Goal: Check status: Check status

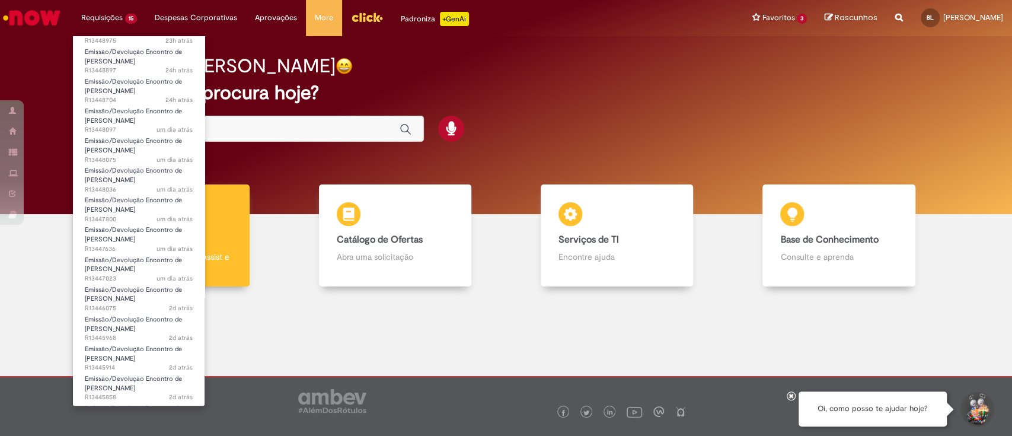
scroll to position [97, 0]
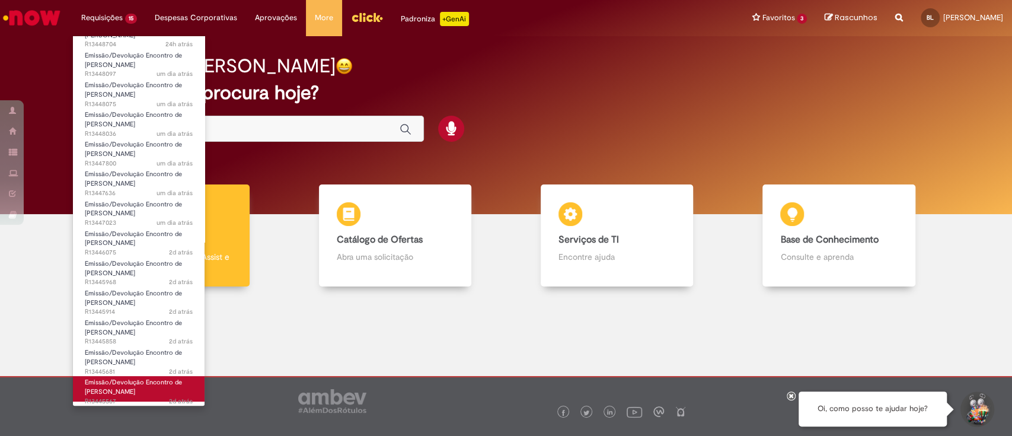
click at [141, 386] on span "Emissão/Devolução Encontro de [PERSON_NAME]" at bounding box center [133, 387] width 97 height 18
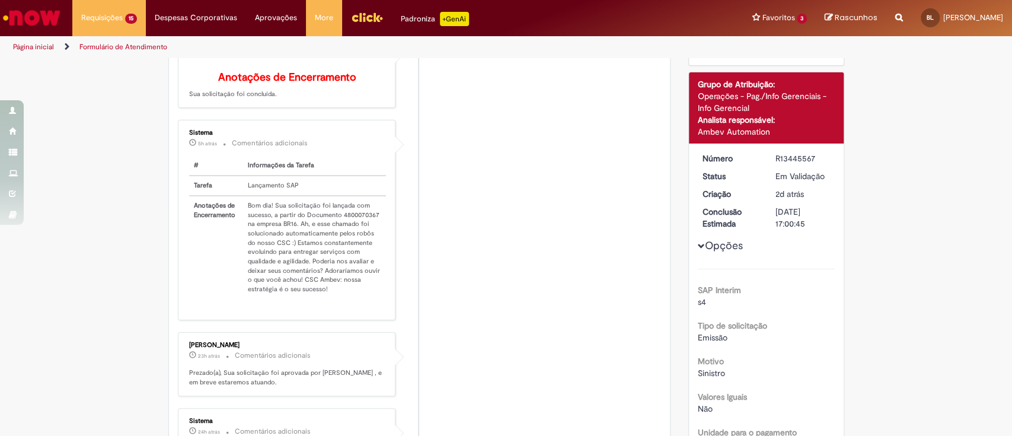
scroll to position [147, 0]
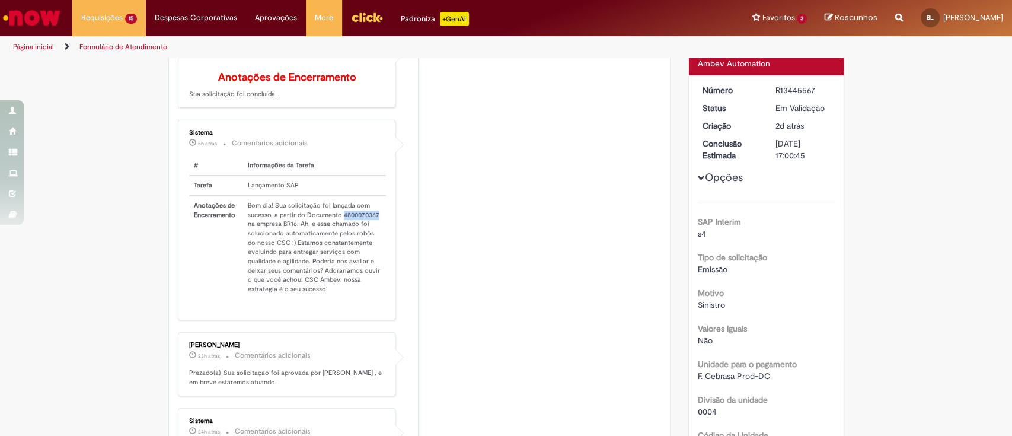
drag, startPoint x: 336, startPoint y: 221, endPoint x: 371, endPoint y: 222, distance: 35.6
click at [371, 222] on td "Bom dia! Sua solicitação foi lançada com sucesso, a partir do Documento 4800070…" at bounding box center [315, 247] width 144 height 103
copy td "4800070367"
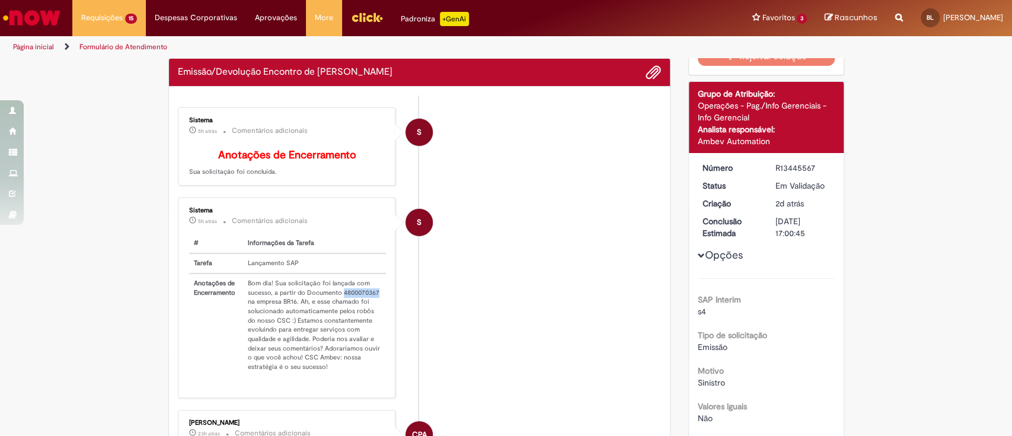
scroll to position [0, 0]
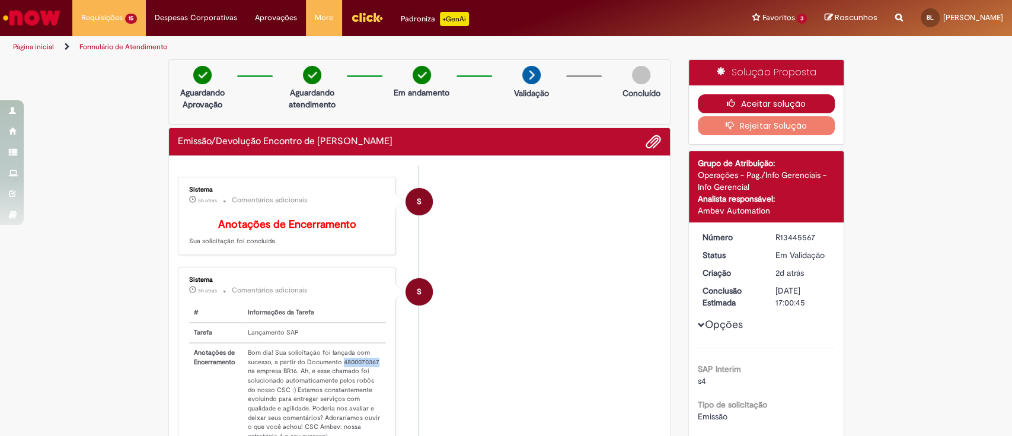
click at [754, 99] on button "Aceitar solução" at bounding box center [766, 103] width 137 height 19
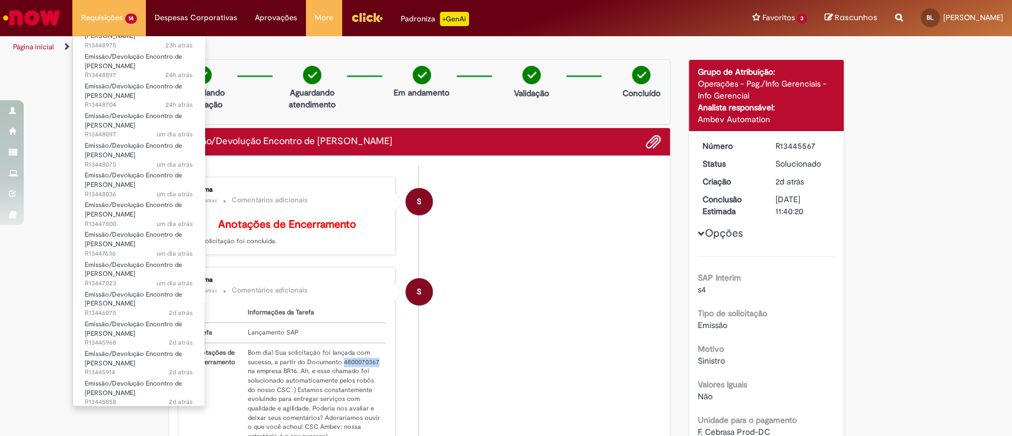
scroll to position [67, 0]
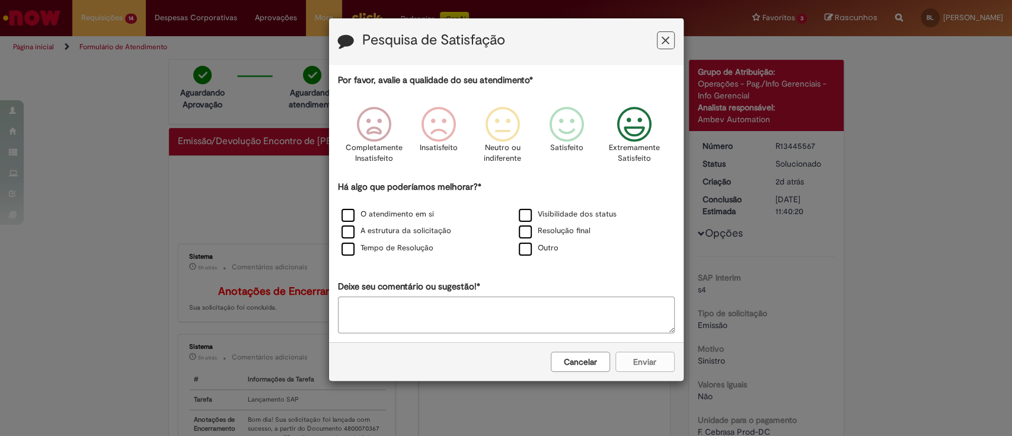
click at [632, 134] on icon "Feedback" at bounding box center [634, 125] width 44 height 36
click at [538, 233] on label "Resolução final" at bounding box center [555, 230] width 72 height 11
click at [630, 362] on button "Enviar" at bounding box center [645, 362] width 59 height 20
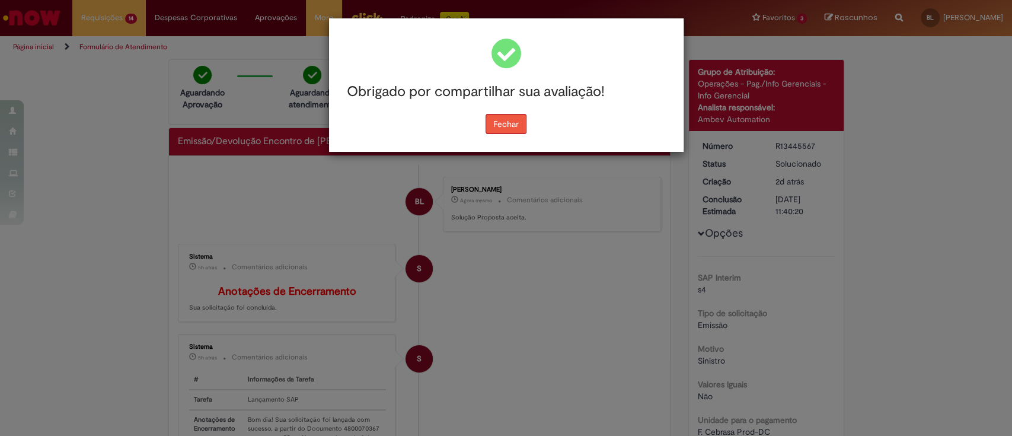
click at [502, 120] on button "Fechar" at bounding box center [506, 124] width 41 height 20
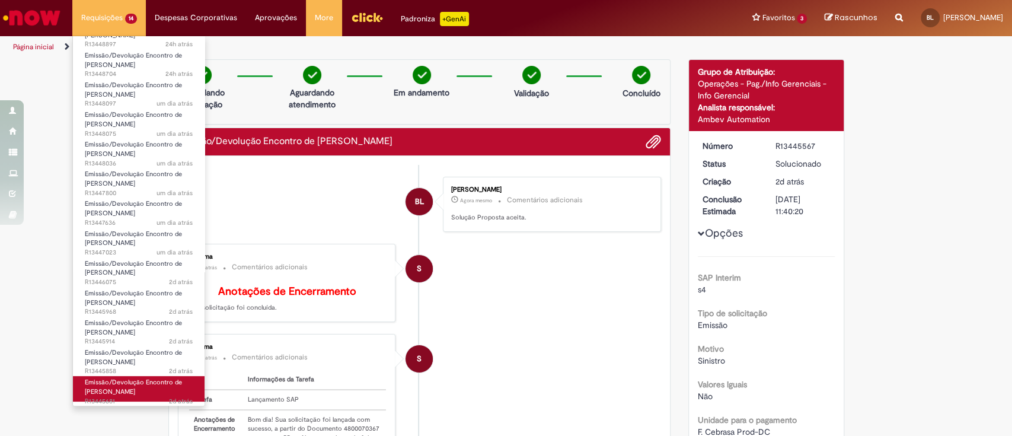
click at [100, 387] on span "Emissão/Devolução Encontro de [PERSON_NAME]" at bounding box center [133, 387] width 97 height 18
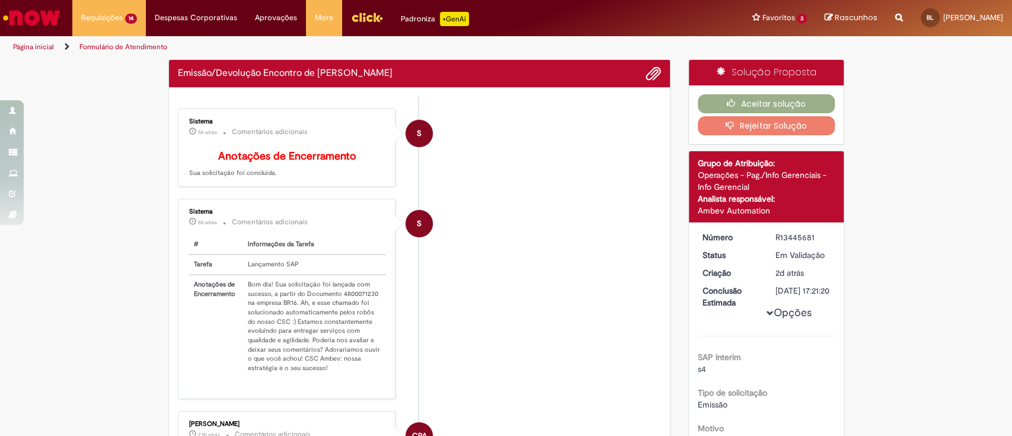
click at [484, 292] on li "S Sistema 5h atrás 5 horas atrás Comentários adicionais # Informações da Tarefa…" at bounding box center [420, 299] width 484 height 200
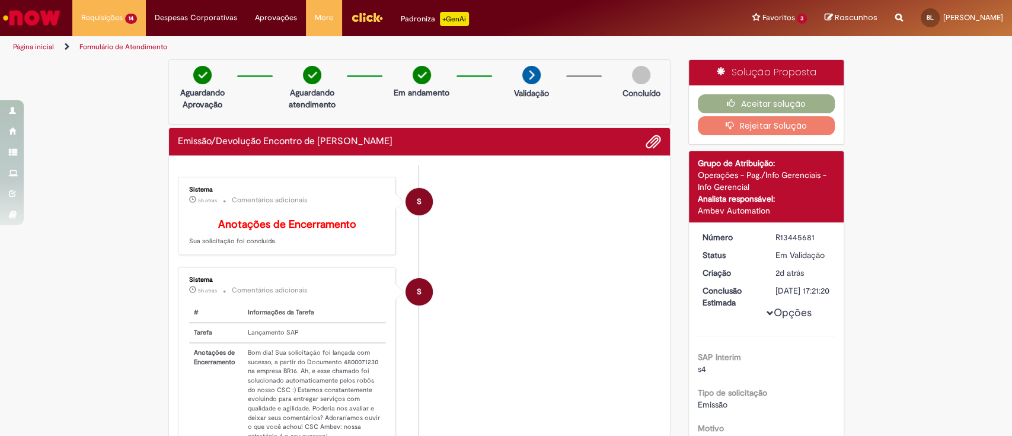
click at [341, 297] on p "5h atrás 5 horas atrás Comentários adicionais" at bounding box center [288, 291] width 198 height 14
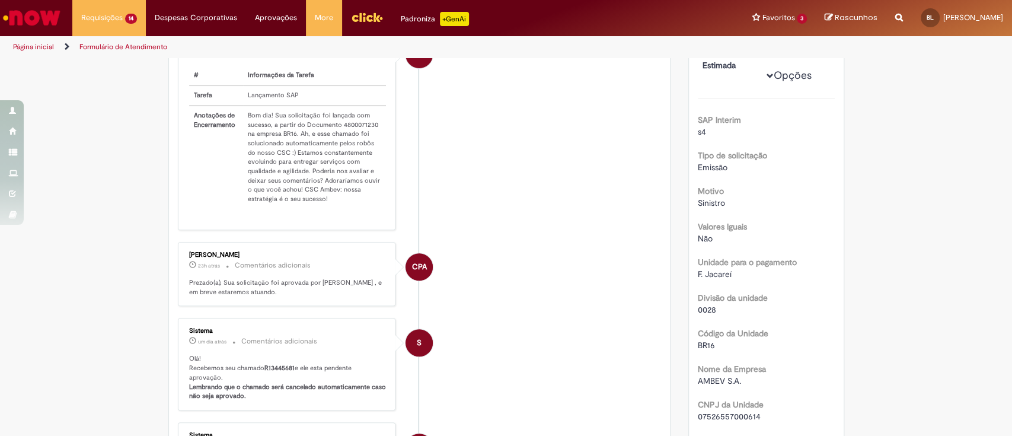
scroll to position [158, 0]
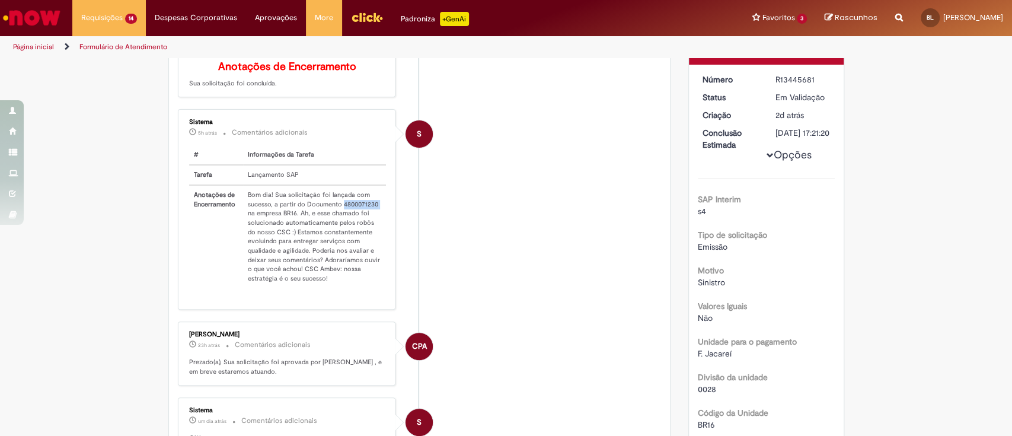
drag, startPoint x: 336, startPoint y: 211, endPoint x: 373, endPoint y: 209, distance: 37.4
click at [373, 209] on td "Bom dia! Sua solicitação foi lançada com sucesso, a partir do Documento 4800071…" at bounding box center [315, 236] width 144 height 103
copy td "4800071230"
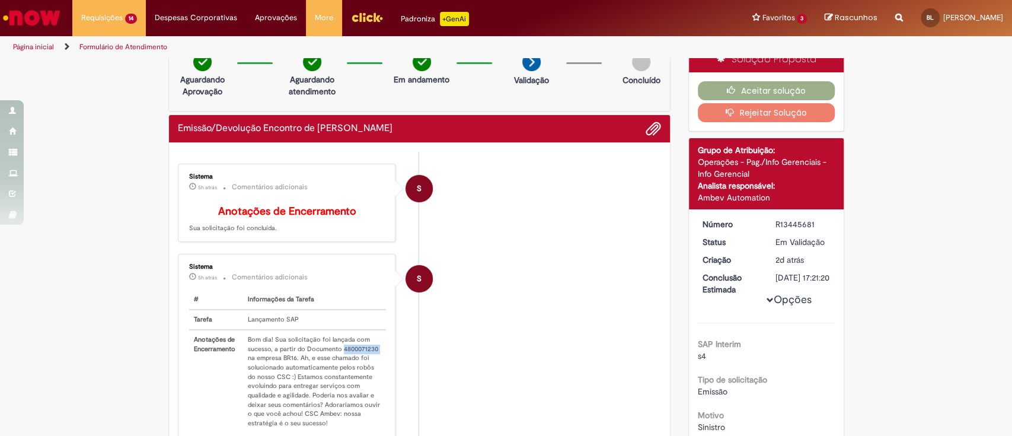
scroll to position [0, 0]
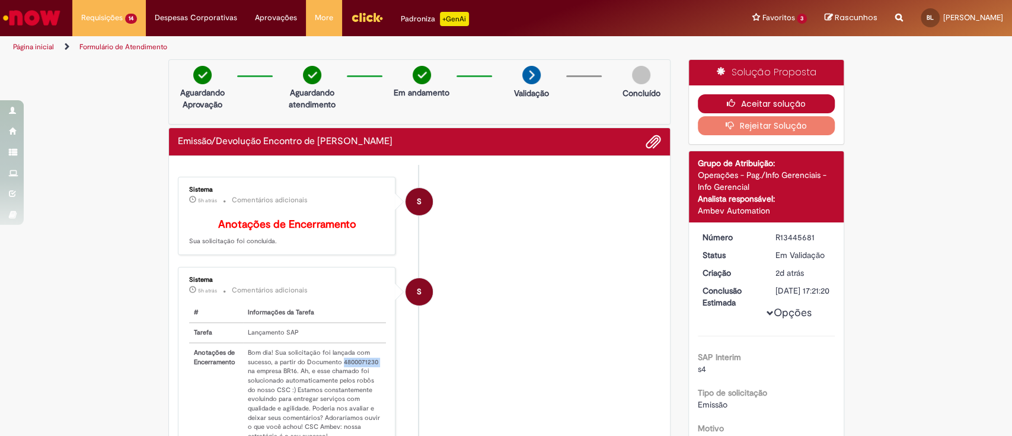
click at [746, 102] on button "Aceitar solução" at bounding box center [766, 103] width 137 height 19
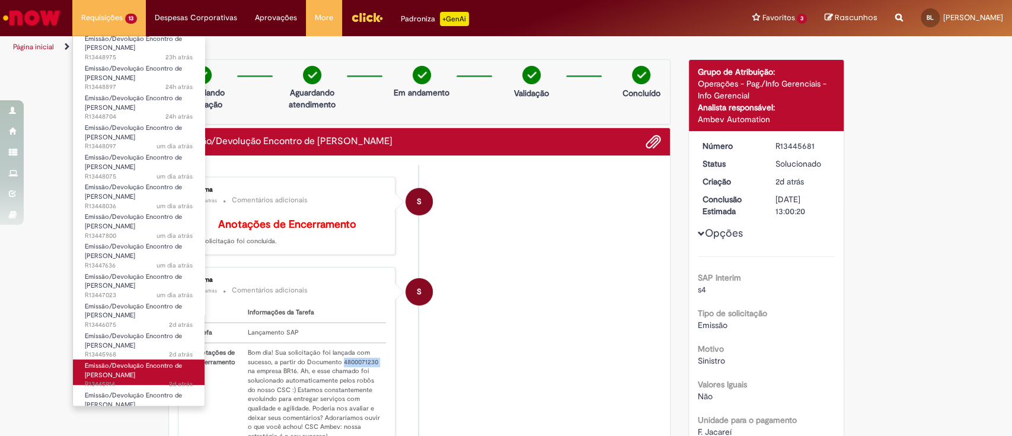
scroll to position [37, 0]
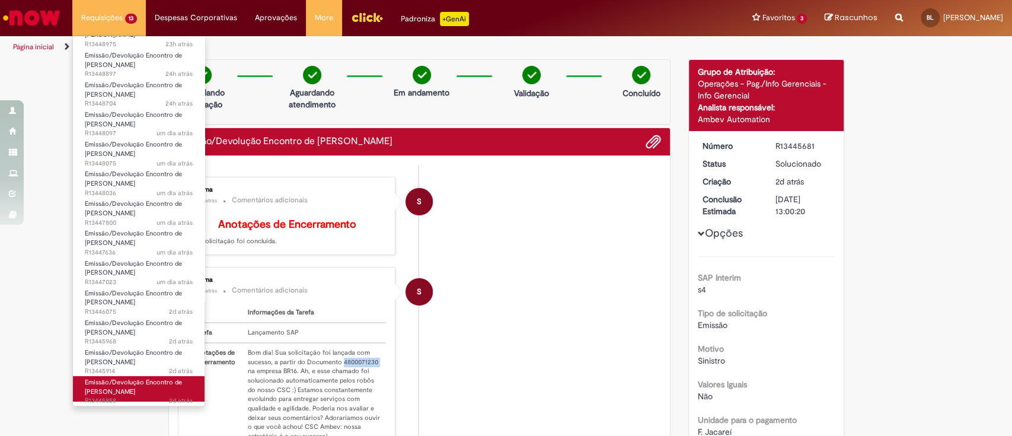
click at [161, 385] on span "Emissão/Devolução Encontro de [PERSON_NAME]" at bounding box center [133, 387] width 97 height 18
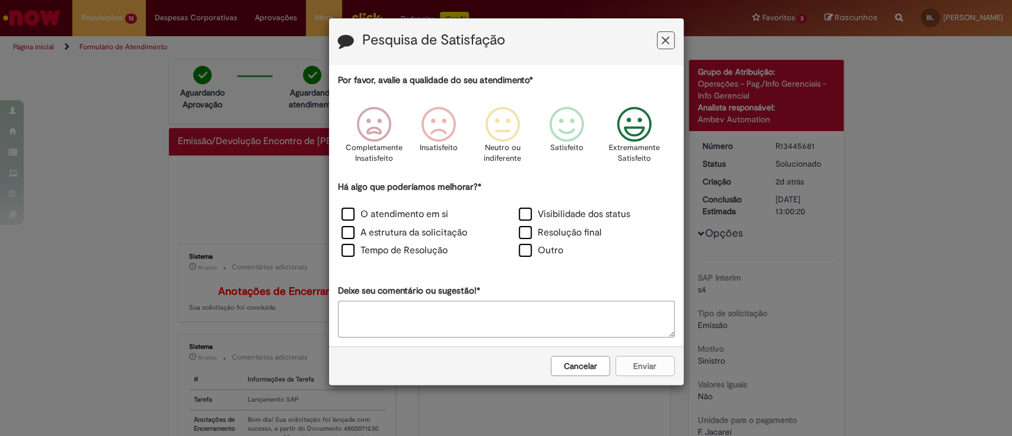
click at [622, 139] on icon "Feedback" at bounding box center [634, 125] width 44 height 36
click at [568, 234] on label "Resolução final" at bounding box center [560, 233] width 83 height 14
click at [652, 365] on button "Enviar" at bounding box center [645, 366] width 59 height 20
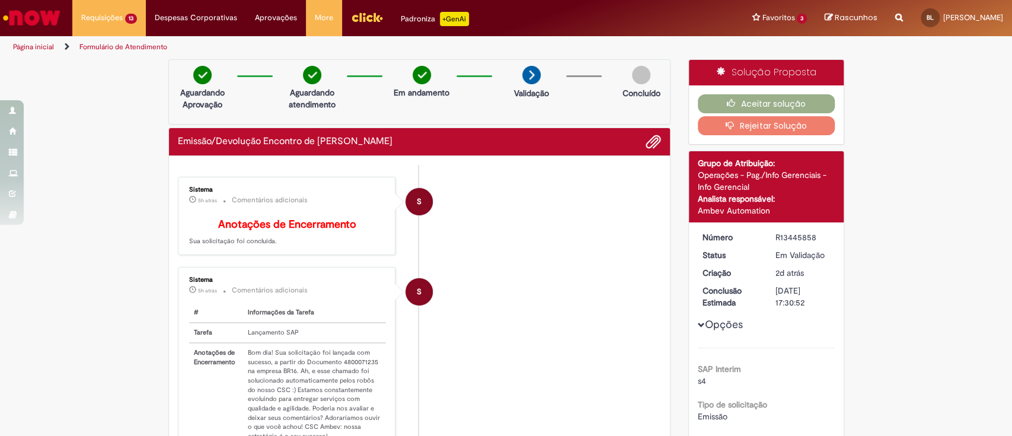
drag, startPoint x: 336, startPoint y: 302, endPoint x: 362, endPoint y: 302, distance: 25.5
click at [362, 302] on div "Sistema 5h atrás 5 horas atrás Comentários adicionais # Informações da Tarefa T…" at bounding box center [286, 366] width 211 height 193
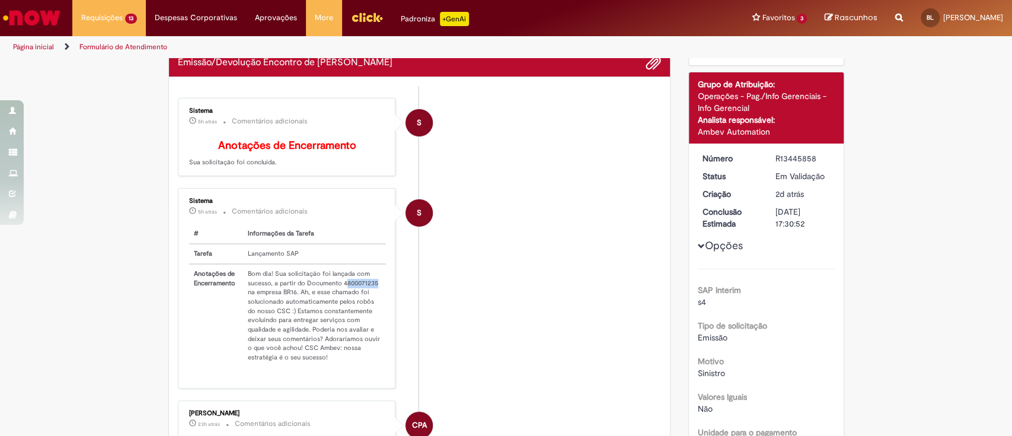
click at [370, 292] on td "Bom dia! Sua solicitação foi lançada com sucesso, a partir do Documento 4800071…" at bounding box center [315, 315] width 144 height 103
drag, startPoint x: 335, startPoint y: 292, endPoint x: 368, endPoint y: 292, distance: 33.2
click at [368, 292] on td "Bom dia! Sua solicitação foi lançada com sucesso, a partir do Documento 4800071…" at bounding box center [315, 315] width 144 height 103
copy td "4800071235"
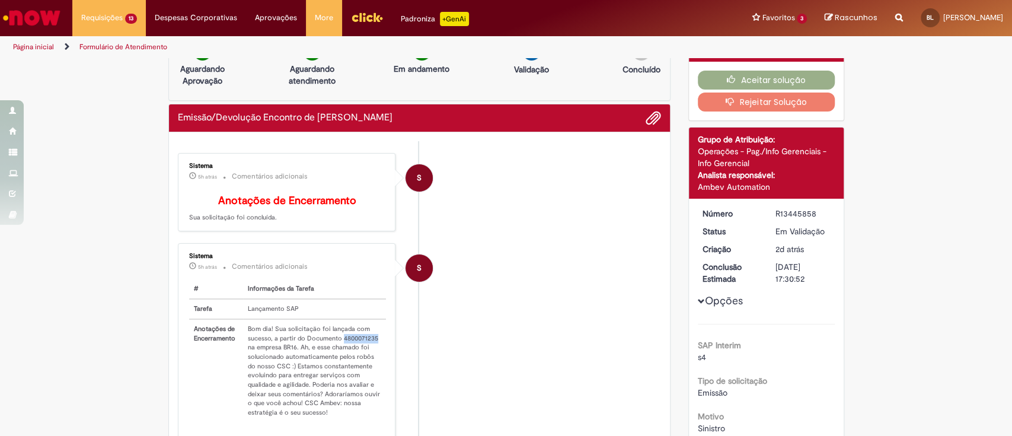
scroll to position [0, 0]
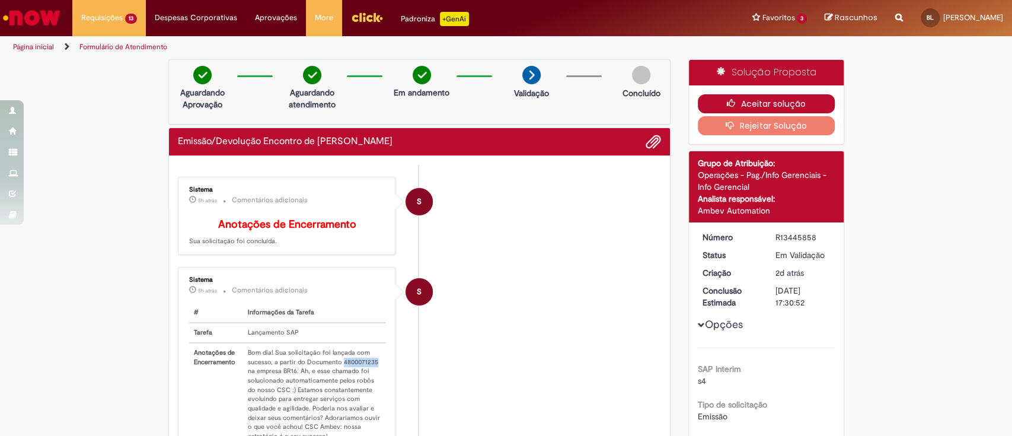
click at [731, 103] on icon "button" at bounding box center [734, 103] width 14 height 8
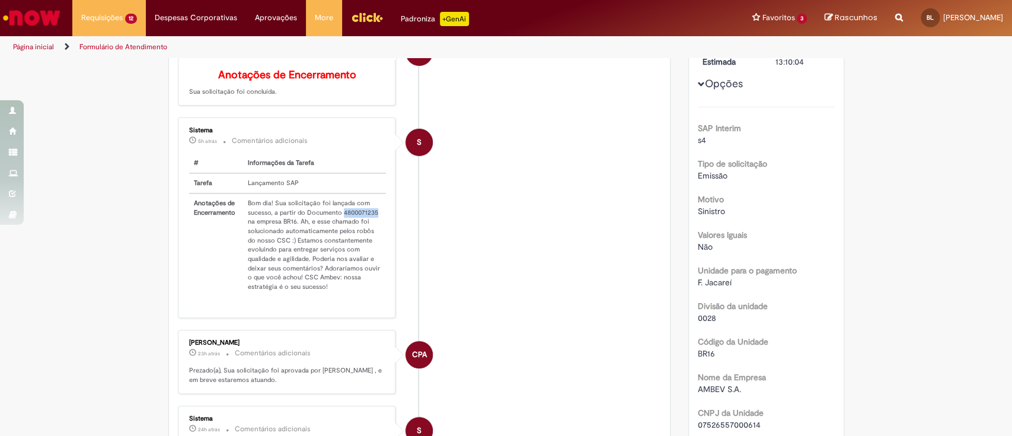
scroll to position [79, 0]
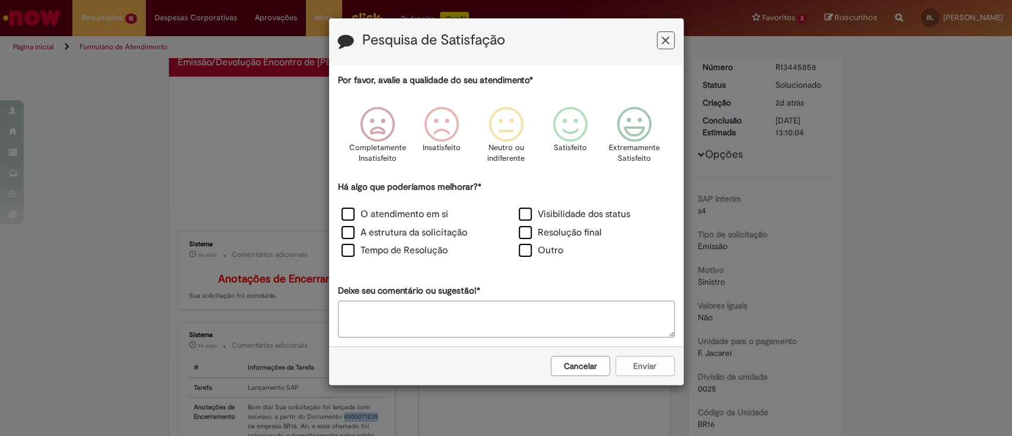
drag, startPoint x: 662, startPoint y: 43, endPoint x: 422, endPoint y: 8, distance: 242.7
click at [662, 41] on icon "Feedback" at bounding box center [666, 40] width 8 height 12
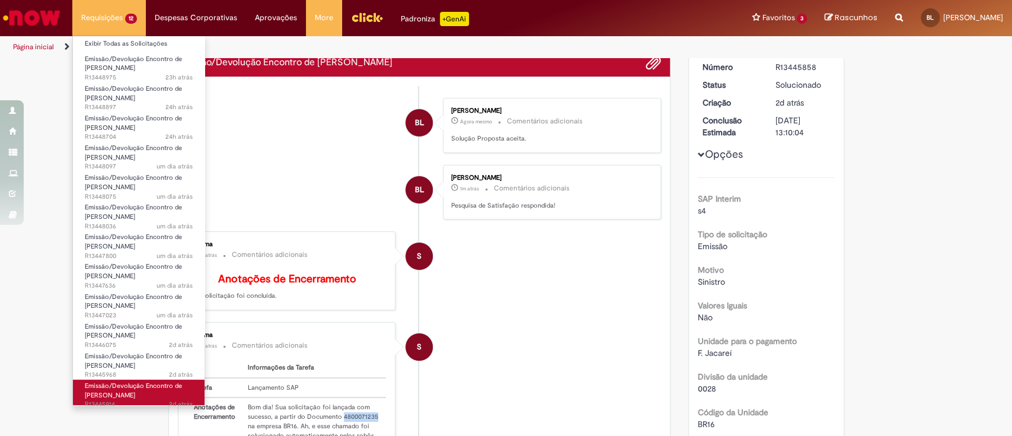
scroll to position [8, 0]
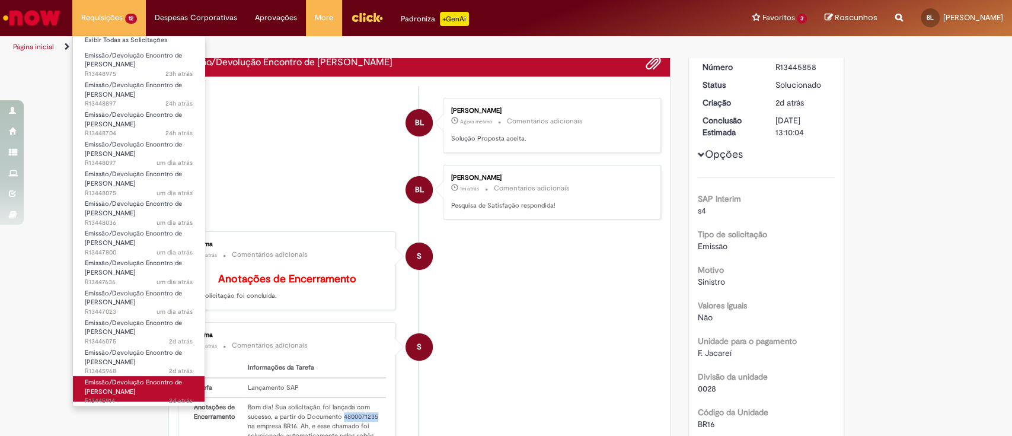
click at [144, 391] on link "Emissão/Devolução Encontro de Contas Fornecedor 2d atrás 2 dias atrás R13445914" at bounding box center [139, 389] width 132 height 26
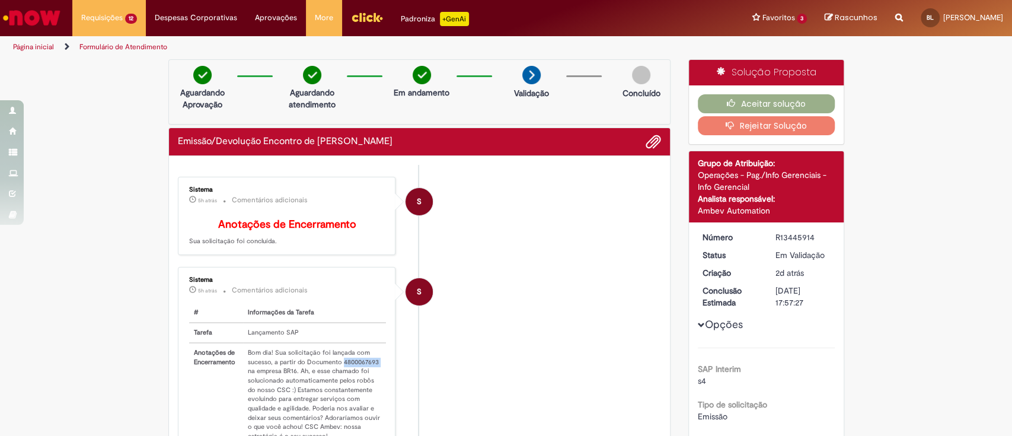
drag, startPoint x: 336, startPoint y: 371, endPoint x: 372, endPoint y: 372, distance: 36.8
click at [372, 372] on td "Bom dia! Sua solicitação foi lançada com sucesso, a partir do Documento 4800067…" at bounding box center [315, 394] width 144 height 103
copy td "4800067693"
click at [755, 101] on button "Aceitar solução" at bounding box center [766, 103] width 137 height 19
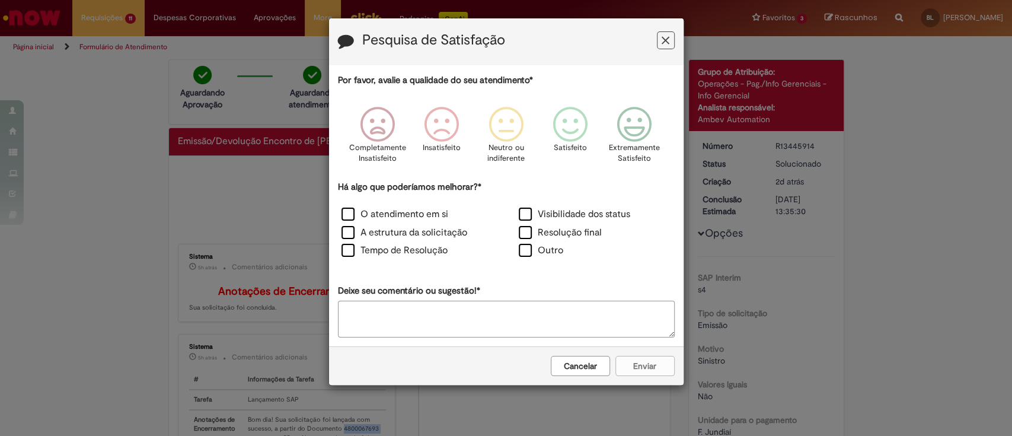
click at [664, 45] on icon "Feedback" at bounding box center [666, 40] width 8 height 12
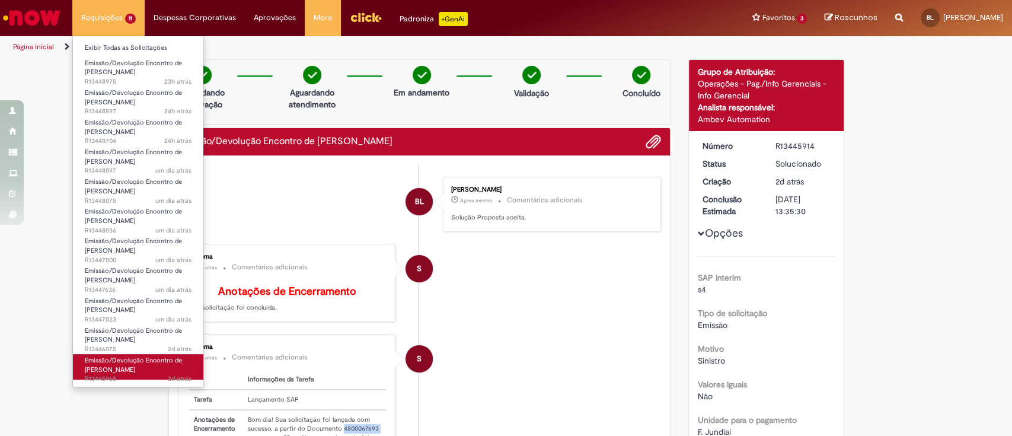
click at [125, 370] on span "Emissão/Devolução Encontro de [PERSON_NAME]" at bounding box center [133, 365] width 97 height 18
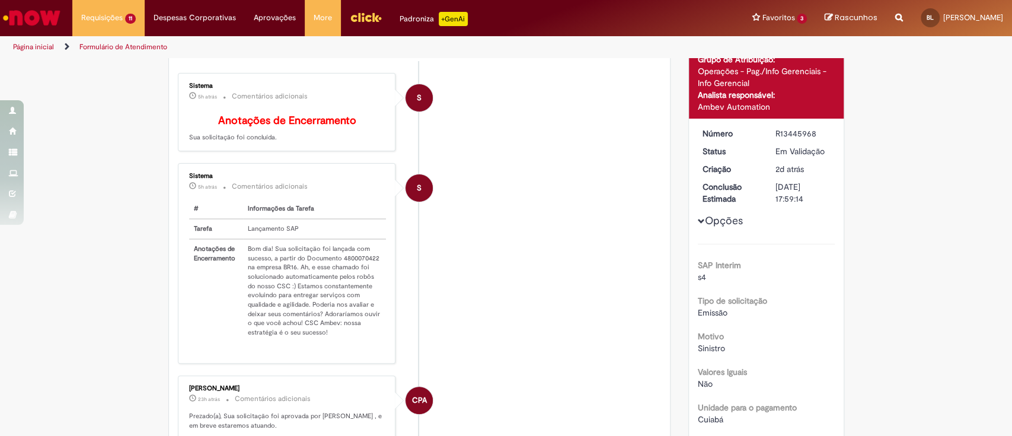
scroll to position [79, 0]
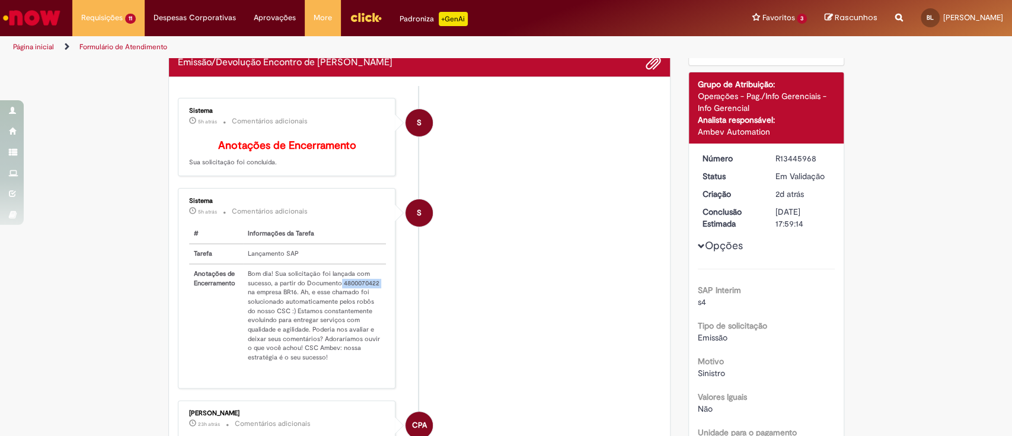
drag, startPoint x: 334, startPoint y: 288, endPoint x: 378, endPoint y: 288, distance: 44.5
click at [378, 288] on td "Bom dia! Sua solicitação foi lançada com sucesso, a partir do Documento 4800070…" at bounding box center [315, 315] width 144 height 103
copy td "4800070422"
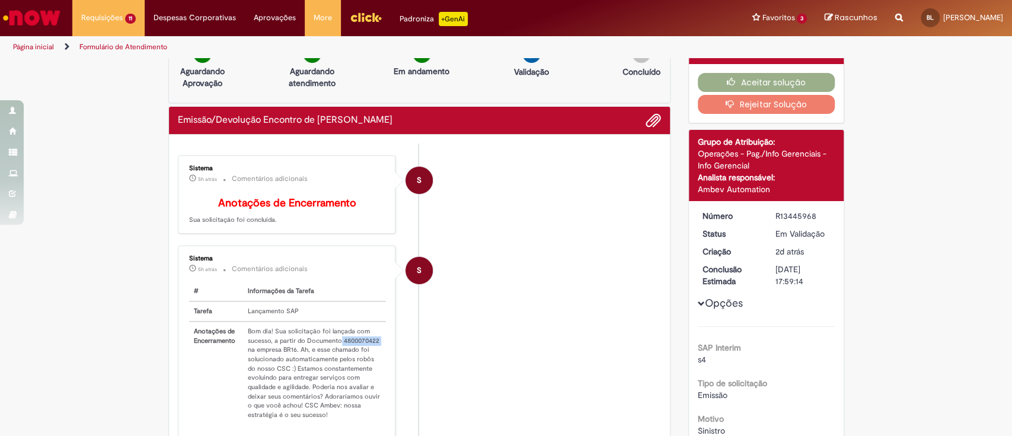
scroll to position [0, 0]
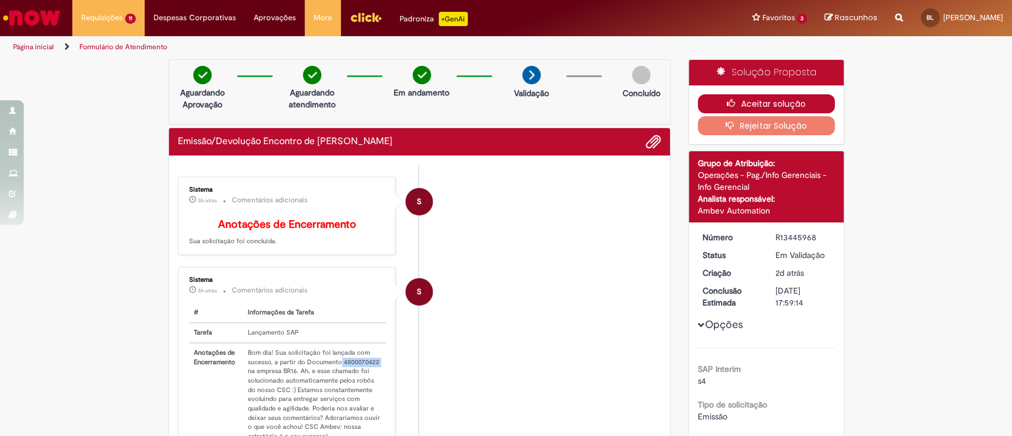
click at [744, 100] on button "Aceitar solução" at bounding box center [766, 103] width 137 height 19
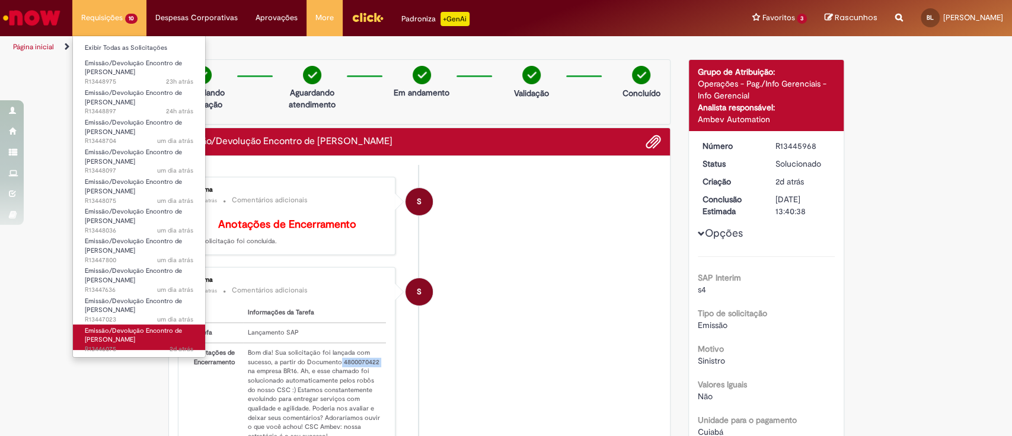
click at [120, 327] on span "Emissão/Devolução Encontro de [PERSON_NAME]" at bounding box center [133, 335] width 97 height 18
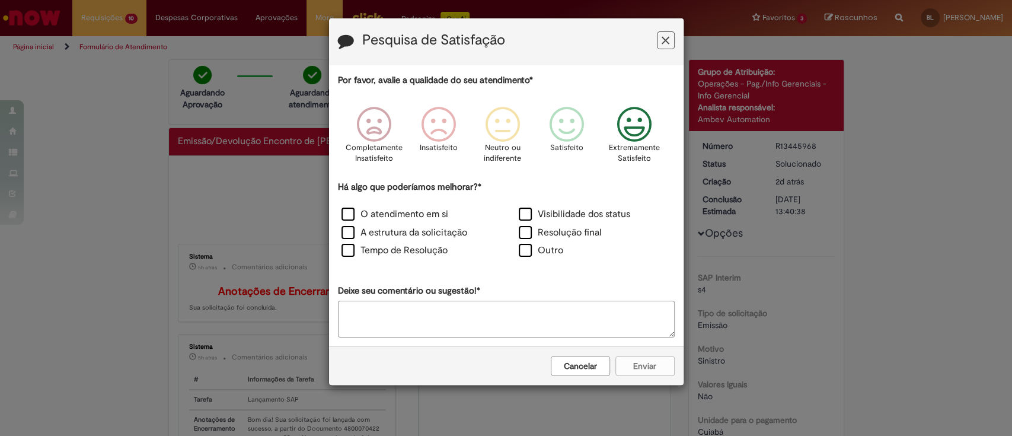
click at [642, 130] on icon "Feedback" at bounding box center [634, 125] width 44 height 36
click at [562, 235] on label "Resolução final" at bounding box center [560, 233] width 83 height 14
click at [649, 359] on button "Enviar" at bounding box center [645, 366] width 59 height 20
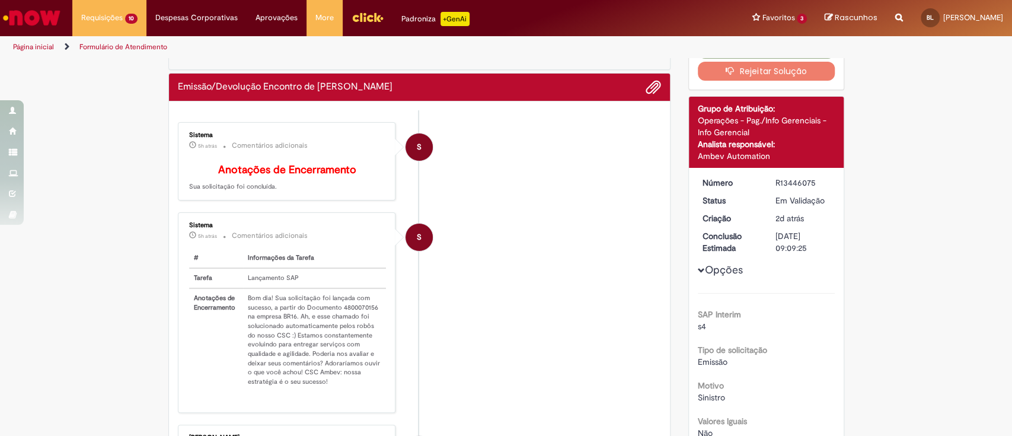
scroll to position [79, 0]
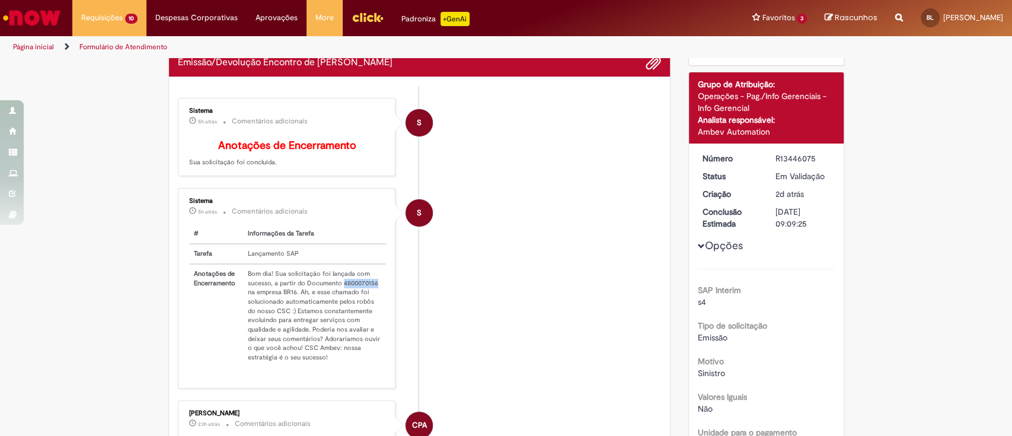
drag, startPoint x: 336, startPoint y: 289, endPoint x: 370, endPoint y: 292, distance: 33.9
click at [370, 292] on td "Bom dia! Sua solicitação foi lançada com sucesso, a partir do Documento 4800070…" at bounding box center [315, 315] width 144 height 103
copy td "4800070156"
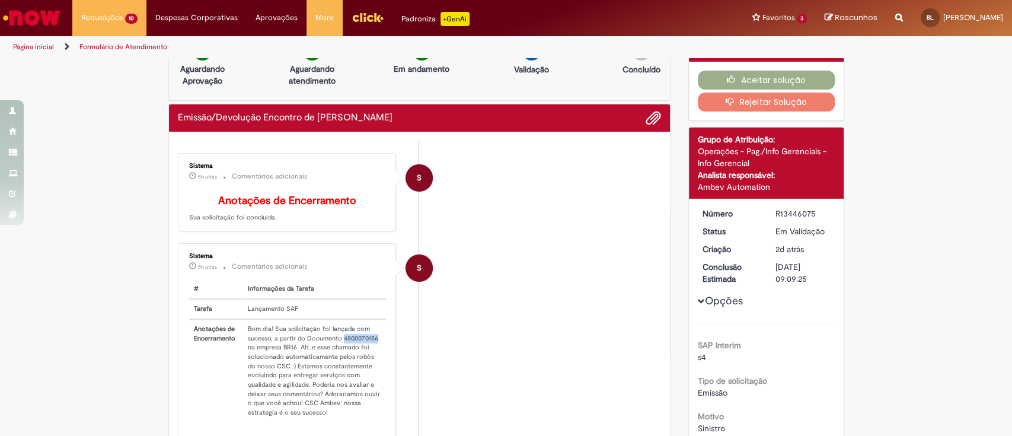
scroll to position [0, 0]
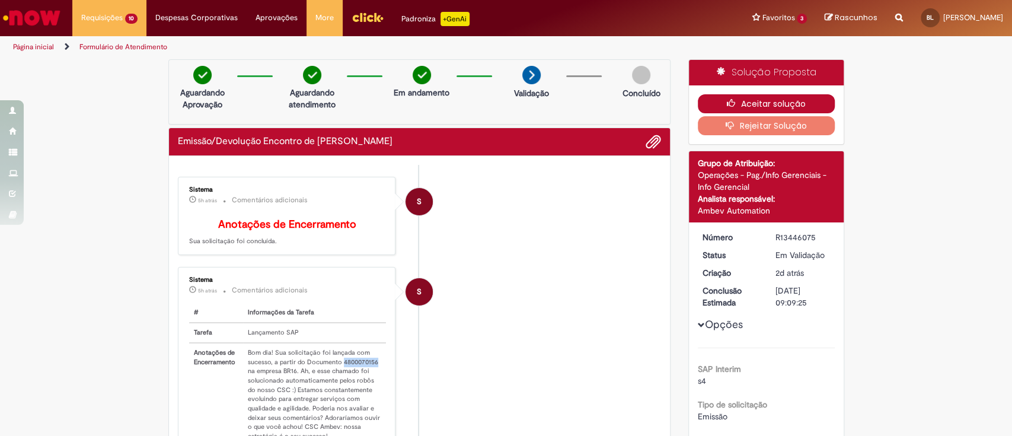
click at [751, 101] on button "Aceitar solução" at bounding box center [766, 103] width 137 height 19
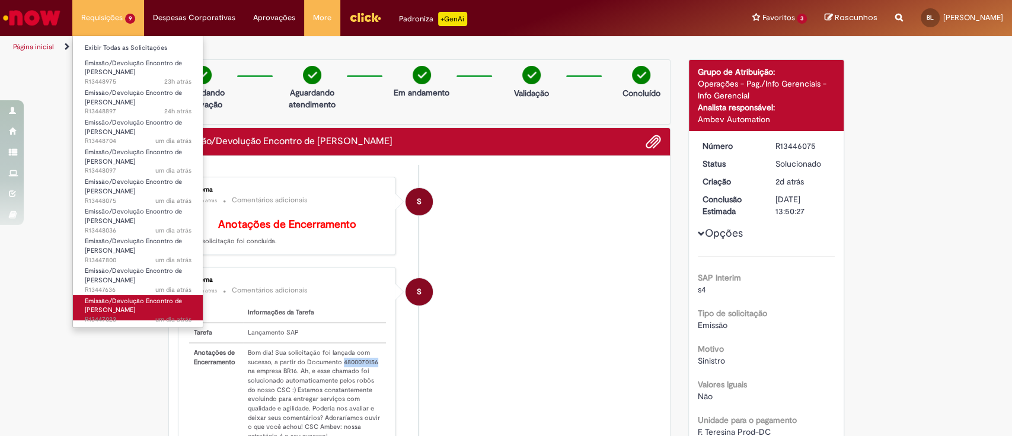
click at [135, 302] on span "Emissão/Devolução Encontro de [PERSON_NAME]" at bounding box center [133, 306] width 97 height 18
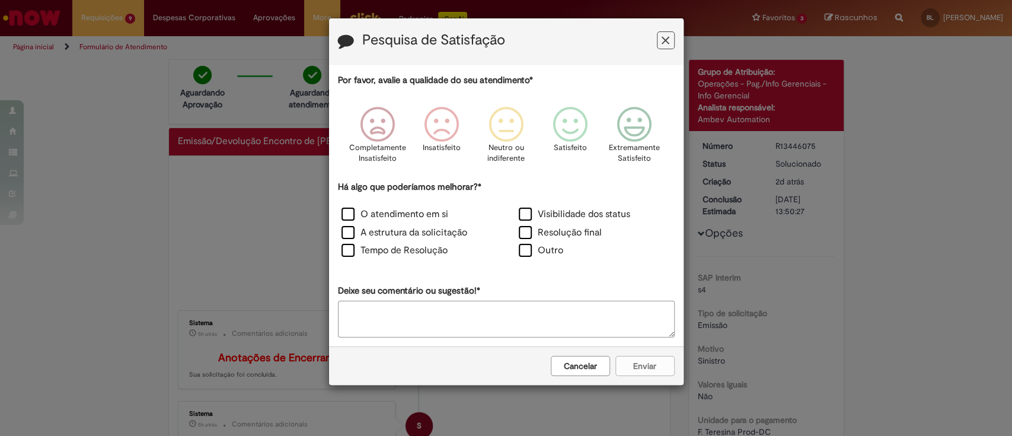
click at [663, 40] on icon "Feedback" at bounding box center [666, 40] width 8 height 12
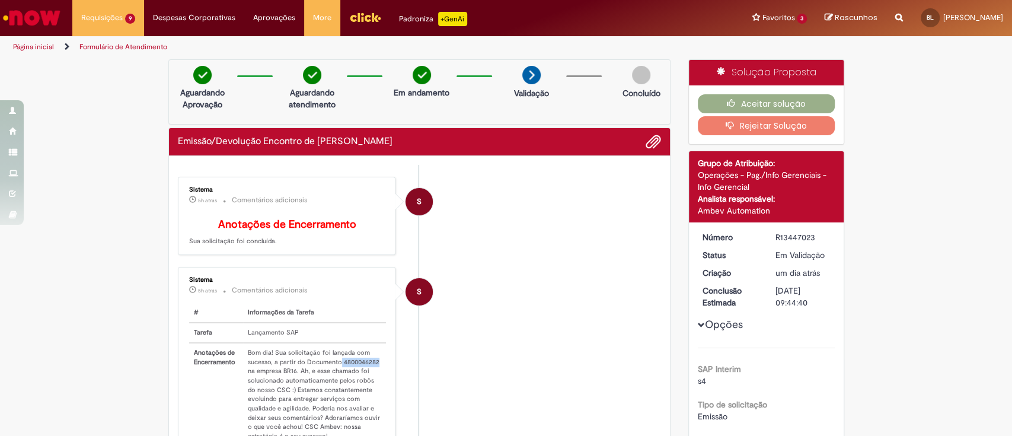
drag, startPoint x: 333, startPoint y: 369, endPoint x: 371, endPoint y: 368, distance: 38.0
click at [371, 368] on td "Bom dia! Sua solicitação foi lançada com sucesso, a partir do Documento 4800046…" at bounding box center [315, 394] width 144 height 103
copy td "4800046282"
click at [772, 94] on button "Aceitar solução" at bounding box center [766, 103] width 137 height 19
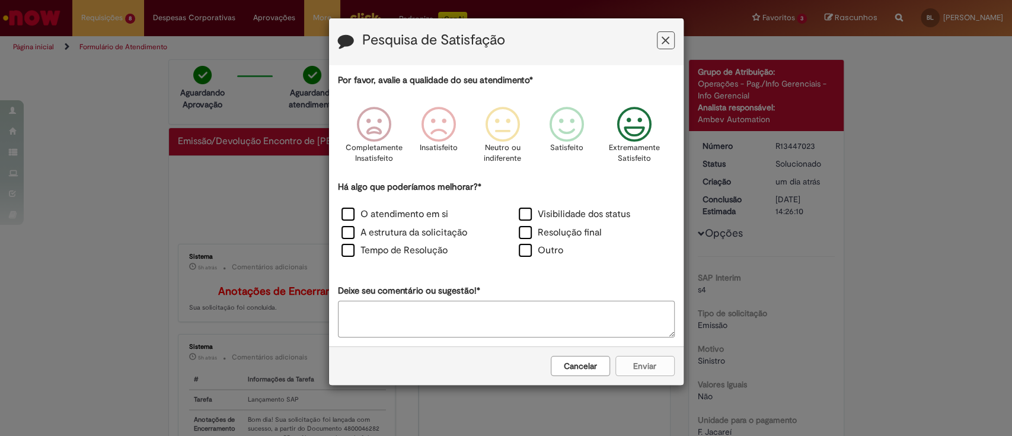
click at [617, 125] on icon "Feedback" at bounding box center [634, 125] width 44 height 36
click at [531, 215] on label "Visibilidade dos status" at bounding box center [575, 215] width 112 height 14
click at [648, 364] on button "Enviar" at bounding box center [645, 366] width 59 height 20
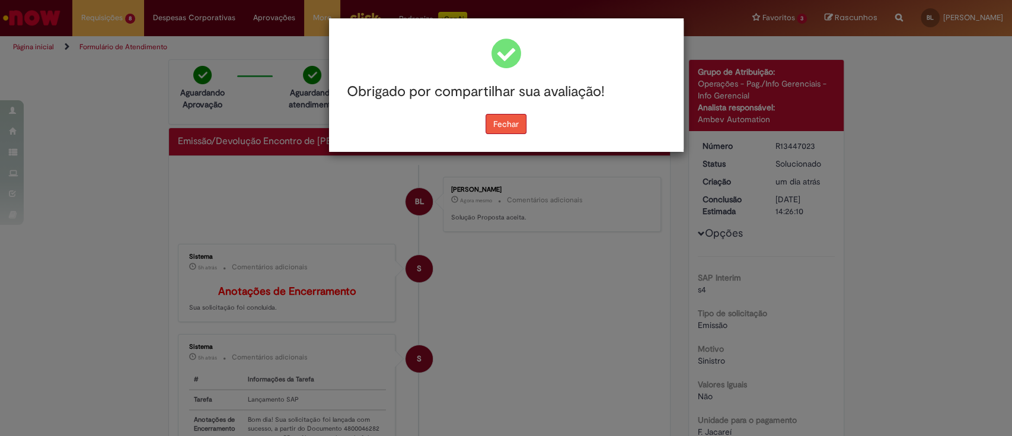
click at [509, 119] on button "Fechar" at bounding box center [506, 124] width 41 height 20
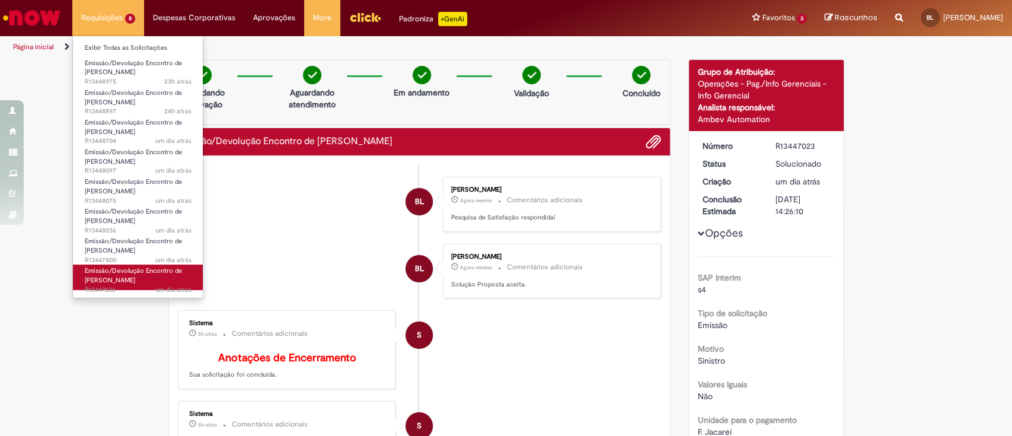
click at [166, 280] on link "Emissão/Devolução Encontro de Contas Fornecedor um dia atrás um dia atrás R1344…" at bounding box center [138, 278] width 130 height 26
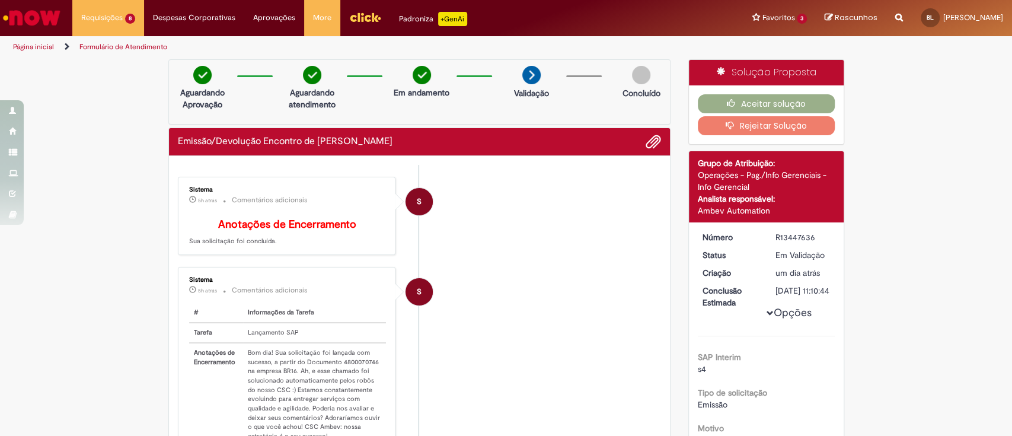
drag, startPoint x: 334, startPoint y: 370, endPoint x: 371, endPoint y: 370, distance: 36.8
click at [371, 370] on td "Bom dia! Sua solicitação foi lançada com sucesso, a partir do Documento 4800070…" at bounding box center [315, 394] width 144 height 103
copy td "4800070746"
click at [785, 100] on button "Aceitar solução" at bounding box center [766, 103] width 137 height 19
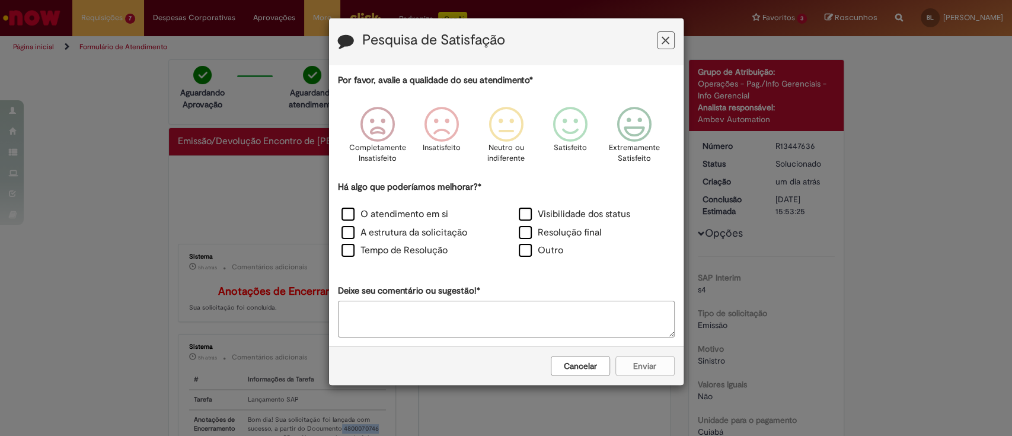
click at [664, 44] on icon "Feedback" at bounding box center [666, 40] width 8 height 12
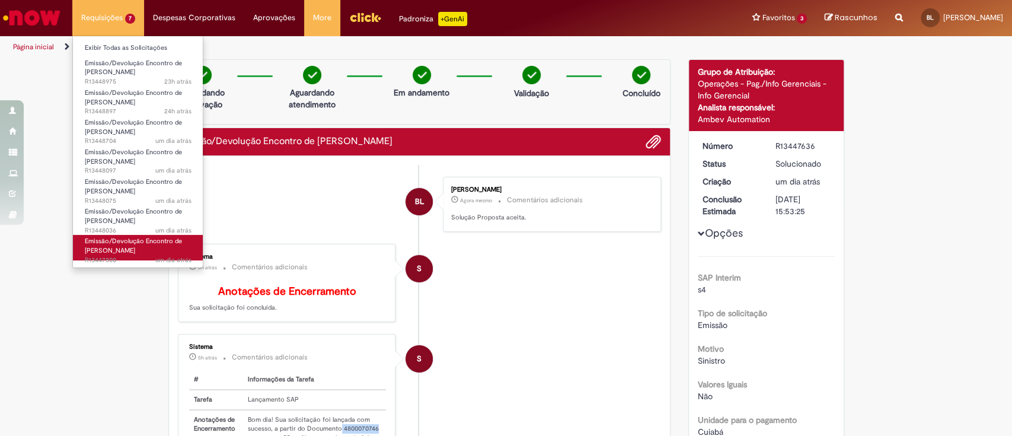
click at [147, 254] on link "Emissão/Devolução Encontro de Contas Fornecedor um dia atrás um dia atrás R1344…" at bounding box center [138, 248] width 130 height 26
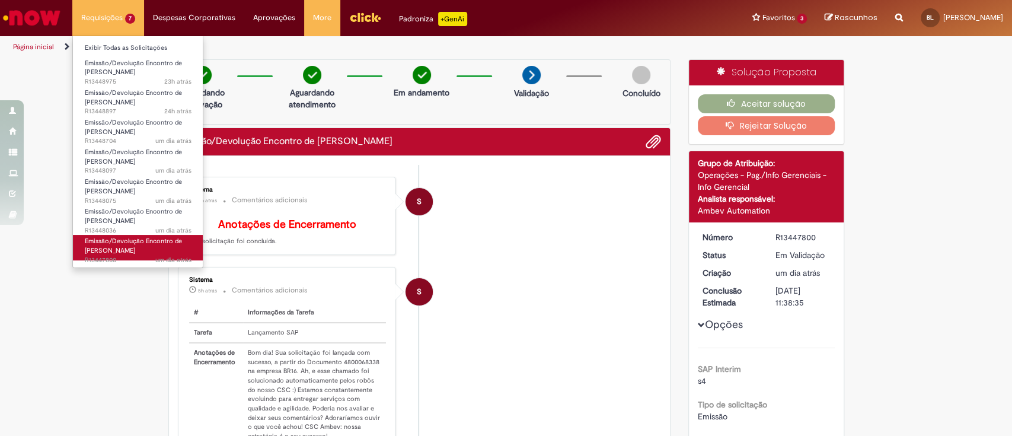
click at [151, 256] on span "um dia atrás um dia atrás R13447800" at bounding box center [138, 260] width 107 height 9
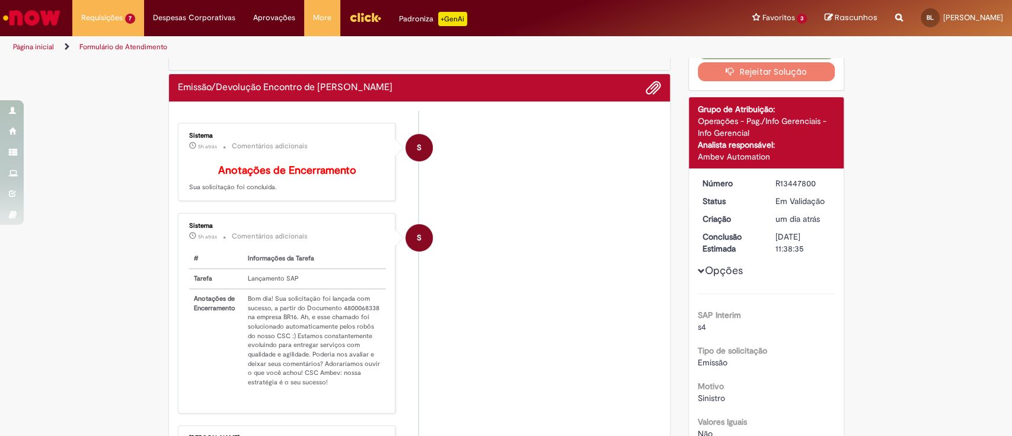
scroll to position [79, 0]
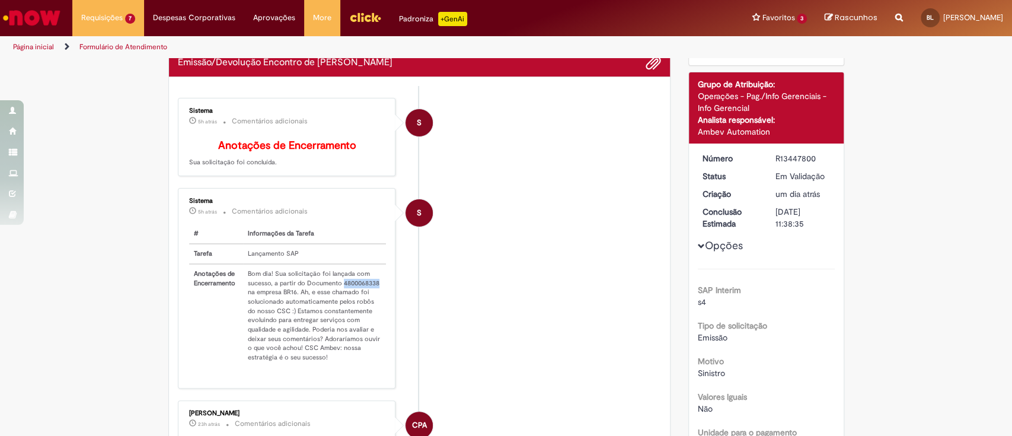
drag, startPoint x: 336, startPoint y: 289, endPoint x: 371, endPoint y: 292, distance: 35.7
click at [371, 292] on td "Bom dia! Sua solicitação foi lançada com sucesso, a partir do Documento 4800068…" at bounding box center [315, 315] width 144 height 103
copy td "4800068338"
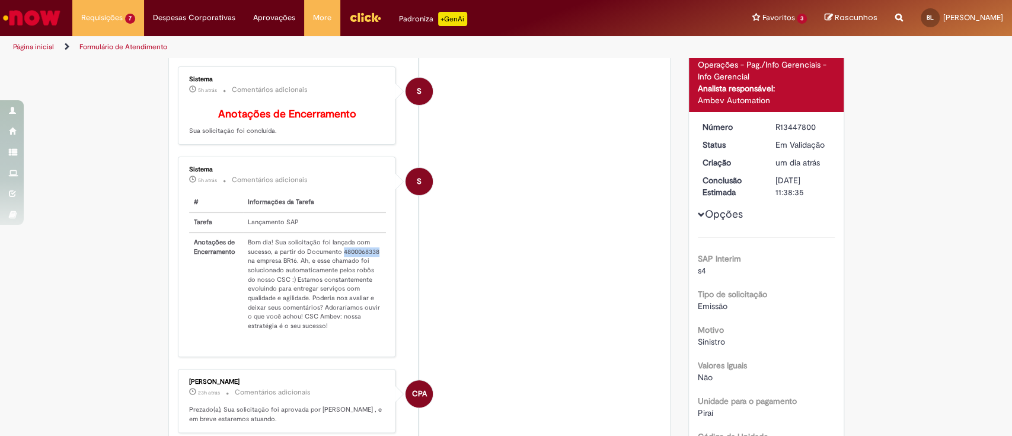
scroll to position [0, 0]
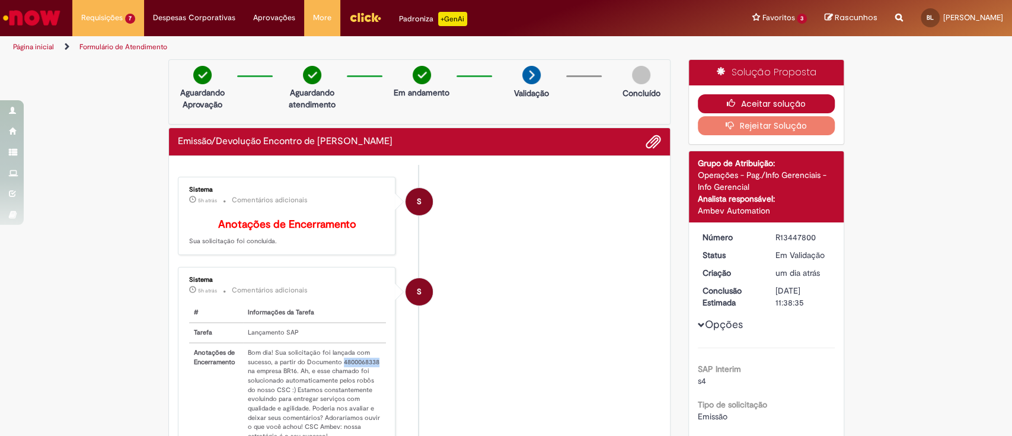
click at [750, 107] on button "Aceitar solução" at bounding box center [766, 103] width 137 height 19
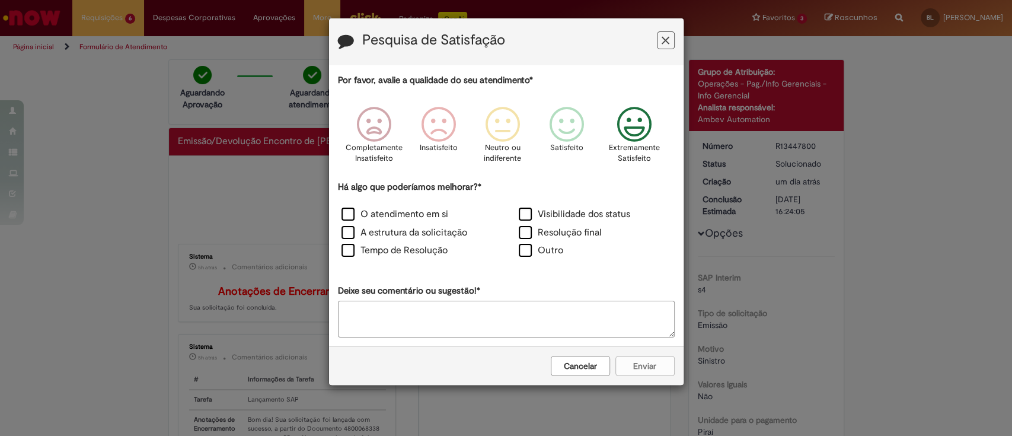
click at [636, 130] on icon "Feedback" at bounding box center [634, 125] width 44 height 36
click at [636, 131] on icon "Feedback" at bounding box center [634, 125] width 44 height 36
click at [579, 231] on label "Resolução final" at bounding box center [560, 233] width 83 height 14
click at [635, 356] on button "Enviar" at bounding box center [645, 366] width 59 height 20
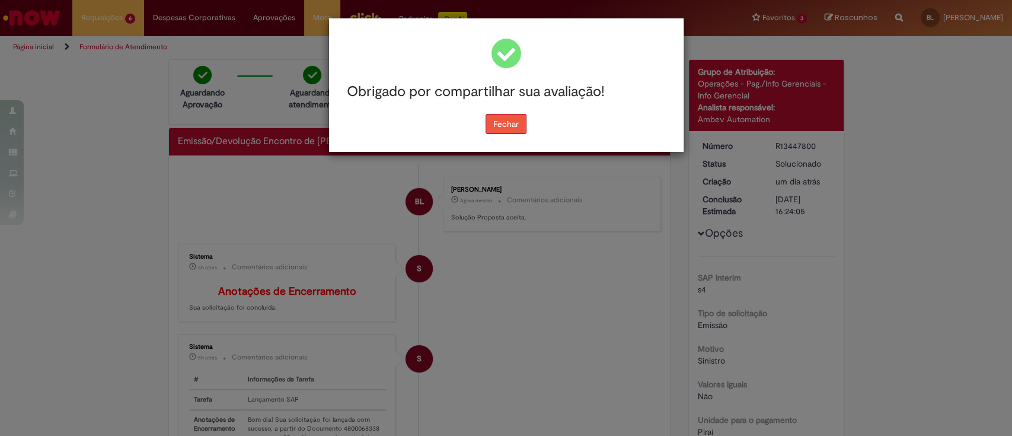
click at [508, 129] on button "Fechar" at bounding box center [506, 124] width 41 height 20
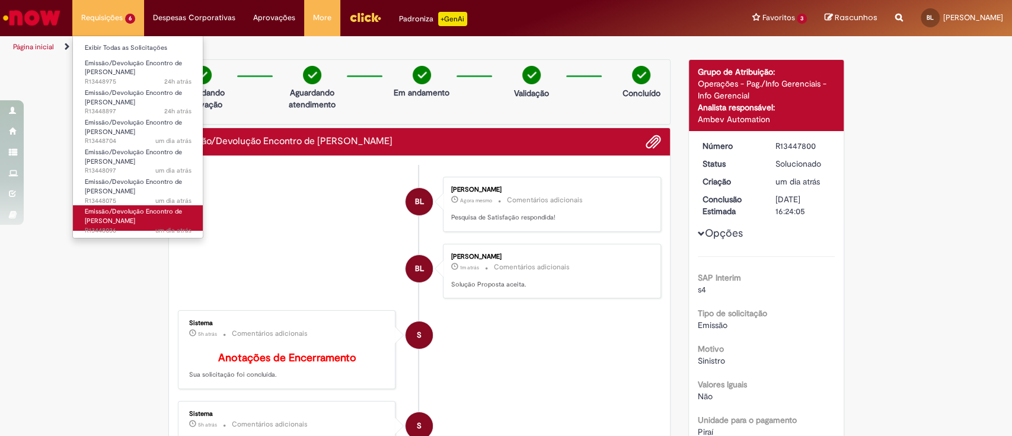
click at [163, 208] on span "Emissão/Devolução Encontro de [PERSON_NAME]" at bounding box center [133, 216] width 97 height 18
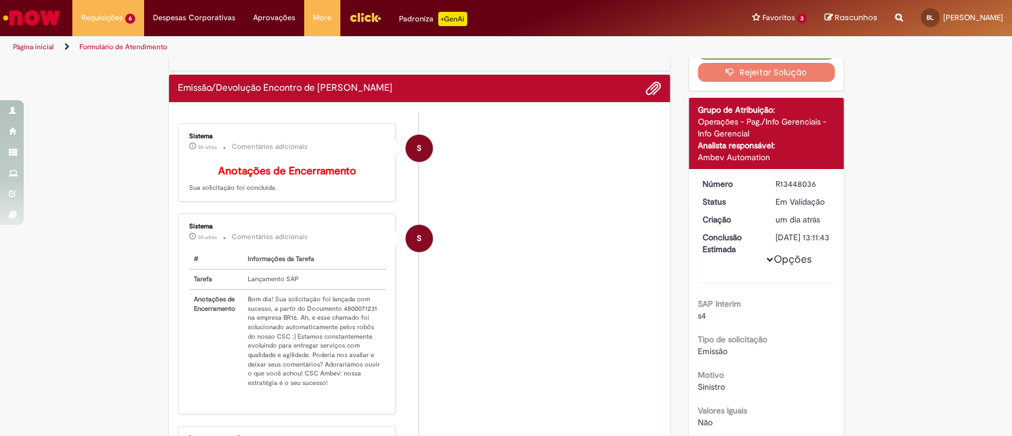
scroll to position [79, 0]
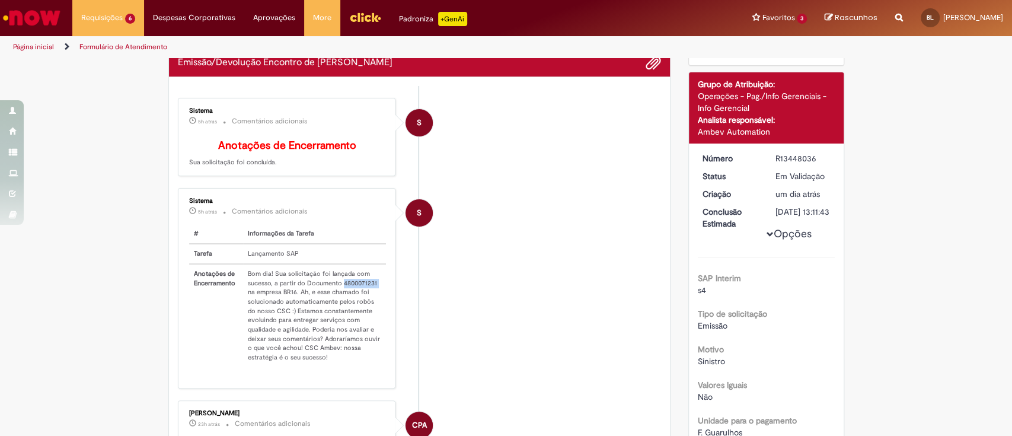
drag, startPoint x: 340, startPoint y: 291, endPoint x: 371, endPoint y: 294, distance: 31.5
click at [371, 294] on td "Bom dia! Sua solicitação foi lançada com sucesso, a partir do Documento 4800071…" at bounding box center [315, 315] width 144 height 103
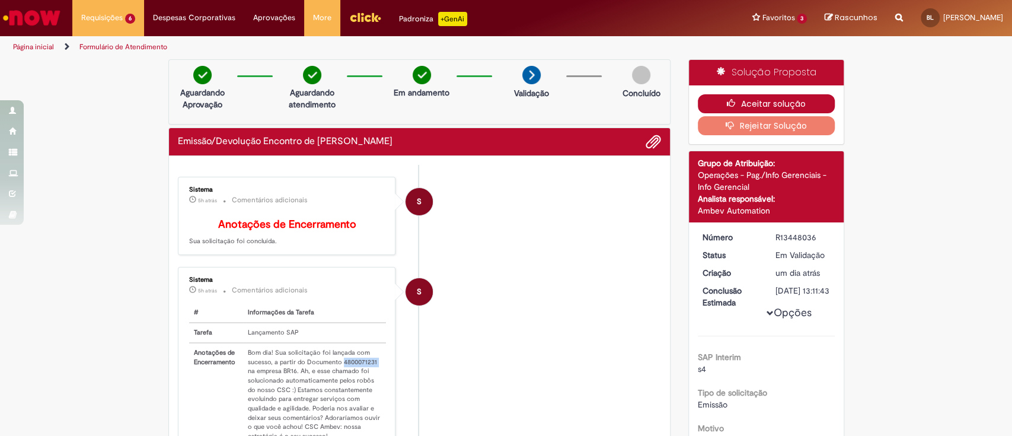
click at [738, 107] on button "Aceitar solução" at bounding box center [766, 103] width 137 height 19
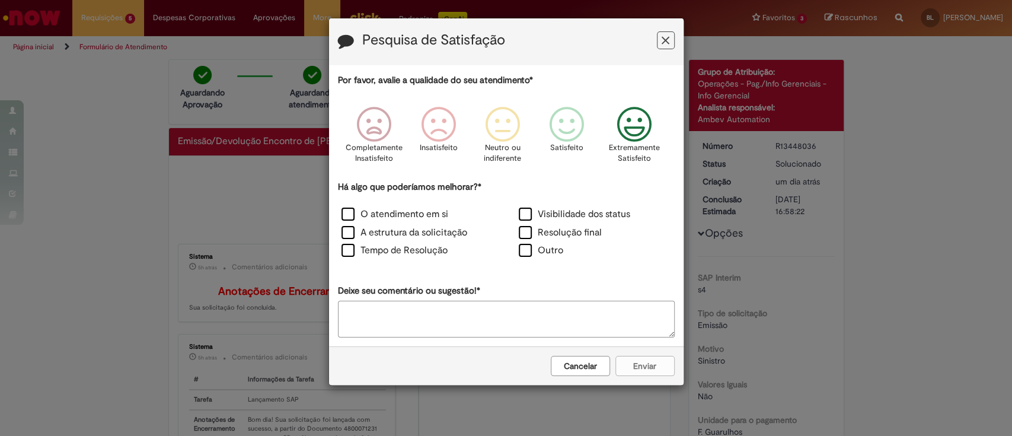
click at [644, 127] on icon "Feedback" at bounding box center [634, 125] width 44 height 36
click at [526, 214] on label "Visibilidade dos status" at bounding box center [575, 215] width 112 height 14
click at [660, 367] on button "Enviar" at bounding box center [645, 366] width 59 height 20
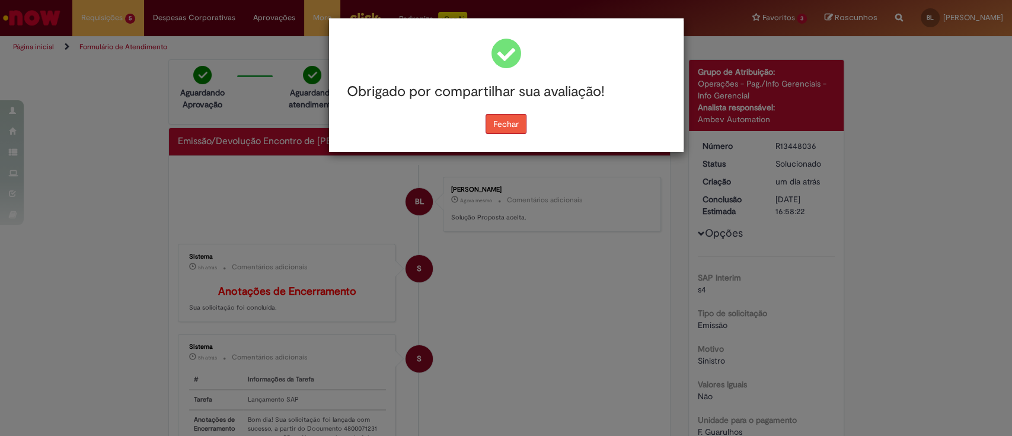
click at [488, 114] on button "Fechar" at bounding box center [506, 124] width 41 height 20
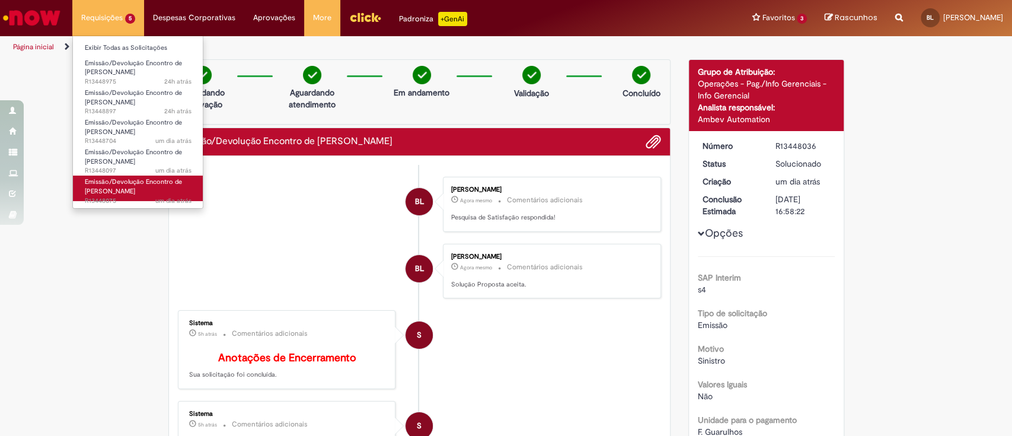
click at [163, 183] on span "Emissão/Devolução Encontro de [PERSON_NAME]" at bounding box center [133, 186] width 97 height 18
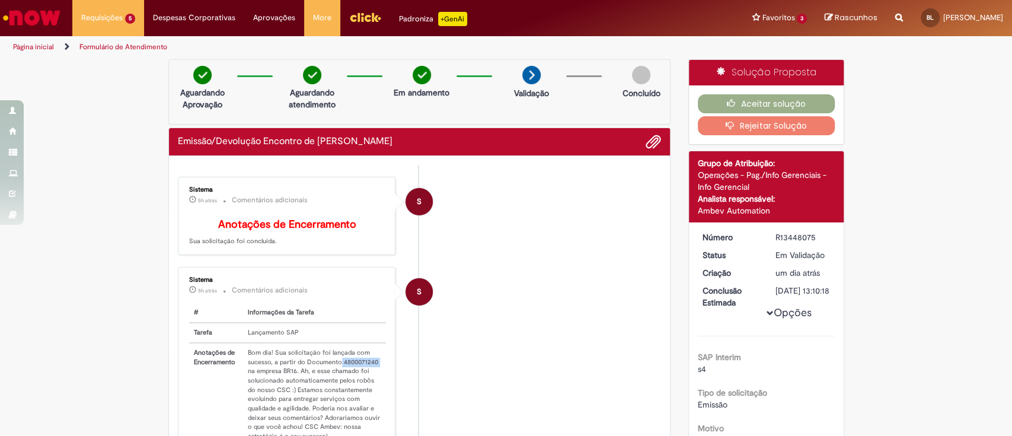
drag, startPoint x: 333, startPoint y: 368, endPoint x: 374, endPoint y: 368, distance: 41.5
click at [374, 368] on td "Bom dia! Sua solicitação foi lançada com sucesso, a partir do Documento 4800071…" at bounding box center [315, 394] width 144 height 103
drag, startPoint x: 469, startPoint y: 376, endPoint x: 454, endPoint y: 379, distance: 15.7
click at [470, 377] on li "S Sistema 5h atrás 5 horas atrás Comentários adicionais # Informações da Tarefa…" at bounding box center [420, 367] width 484 height 200
drag, startPoint x: 337, startPoint y: 371, endPoint x: 343, endPoint y: 371, distance: 6.0
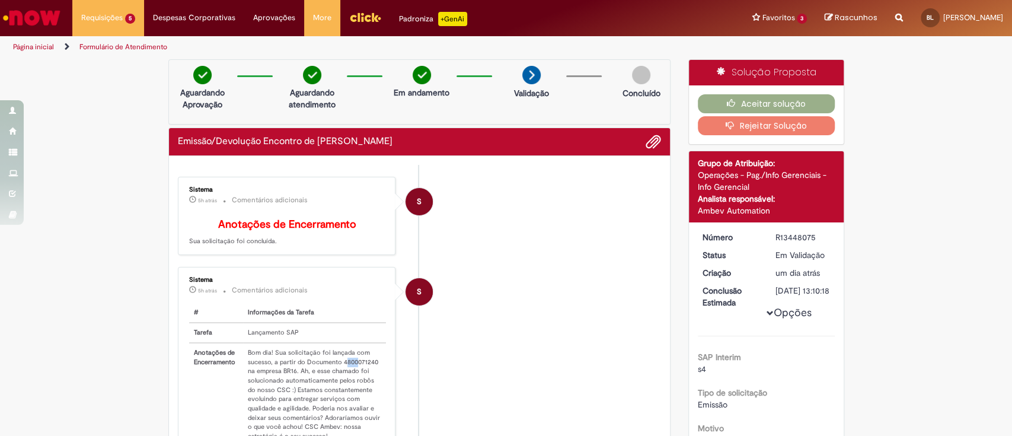
click at [349, 371] on td "Bom dia! Sua solicitação foi lançada com sucesso, a partir do Documento 4800071…" at bounding box center [315, 394] width 144 height 103
drag, startPoint x: 336, startPoint y: 370, endPoint x: 370, endPoint y: 370, distance: 33.2
click at [370, 370] on td "Bom dia! Sua solicitação foi lançada com sucesso, a partir do Documento 4800071…" at bounding box center [315, 394] width 144 height 103
click at [710, 101] on button "Aceitar solução" at bounding box center [766, 103] width 137 height 19
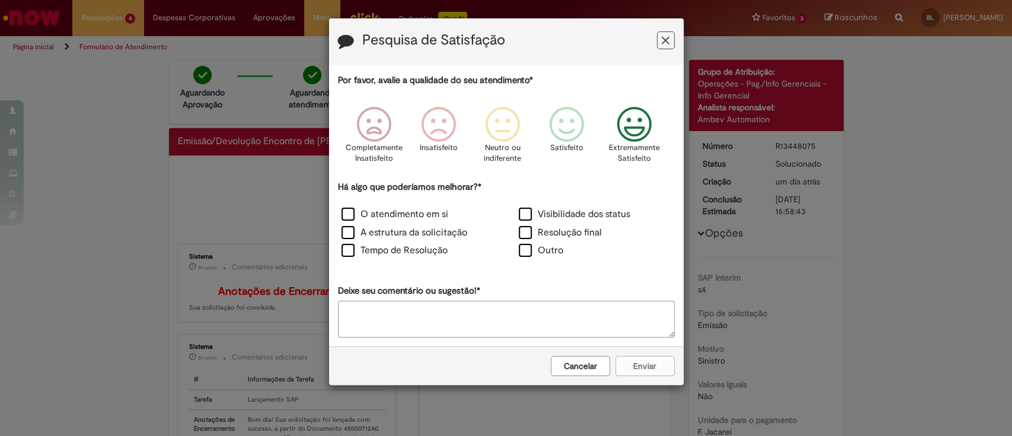
click at [646, 121] on icon "Feedback" at bounding box center [634, 125] width 44 height 36
drag, startPoint x: 584, startPoint y: 231, endPoint x: 606, endPoint y: 292, distance: 65.1
click at [584, 232] on label "Resolução final" at bounding box center [560, 233] width 83 height 14
click at [648, 364] on button "Enviar" at bounding box center [645, 366] width 59 height 20
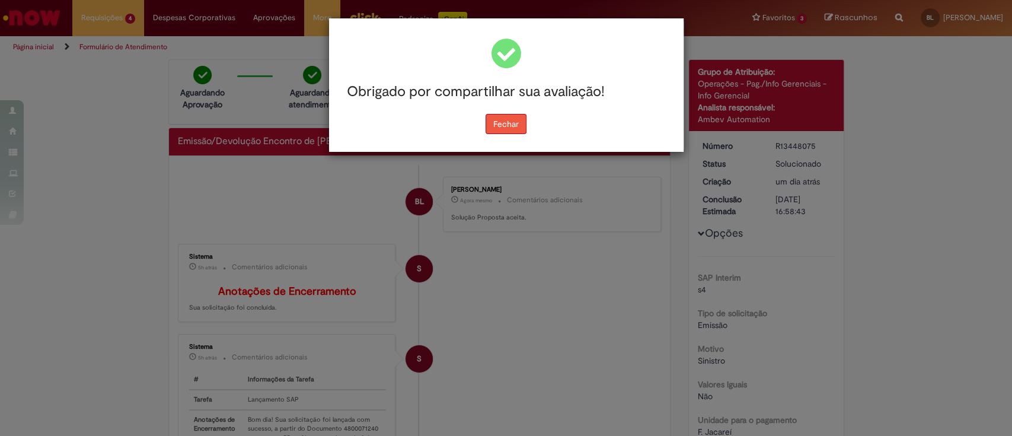
click at [499, 123] on button "Fechar" at bounding box center [506, 124] width 41 height 20
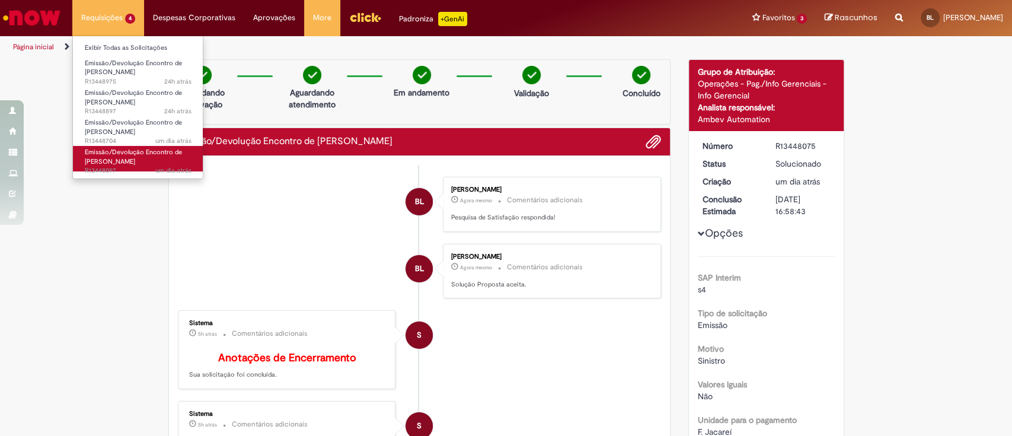
click at [146, 154] on span "Emissão/Devolução Encontro de [PERSON_NAME]" at bounding box center [133, 157] width 97 height 18
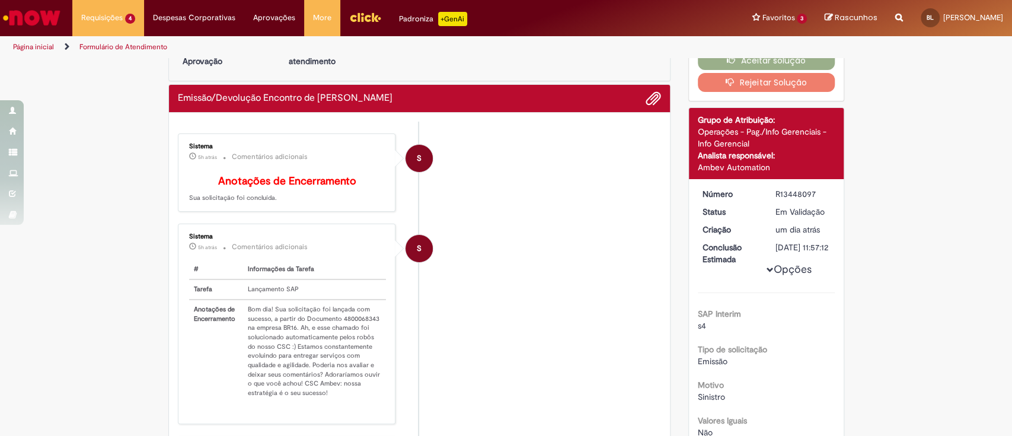
scroll to position [79, 0]
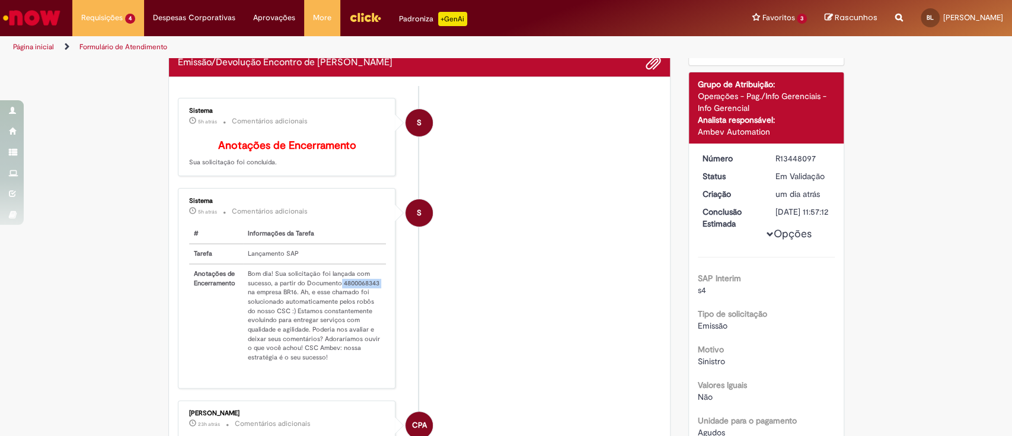
drag, startPoint x: 334, startPoint y: 292, endPoint x: 374, endPoint y: 292, distance: 39.7
click at [374, 292] on td "Bom dia! Sua solicitação foi lançada com sucesso, a partir do Documento 4800068…" at bounding box center [315, 315] width 144 height 103
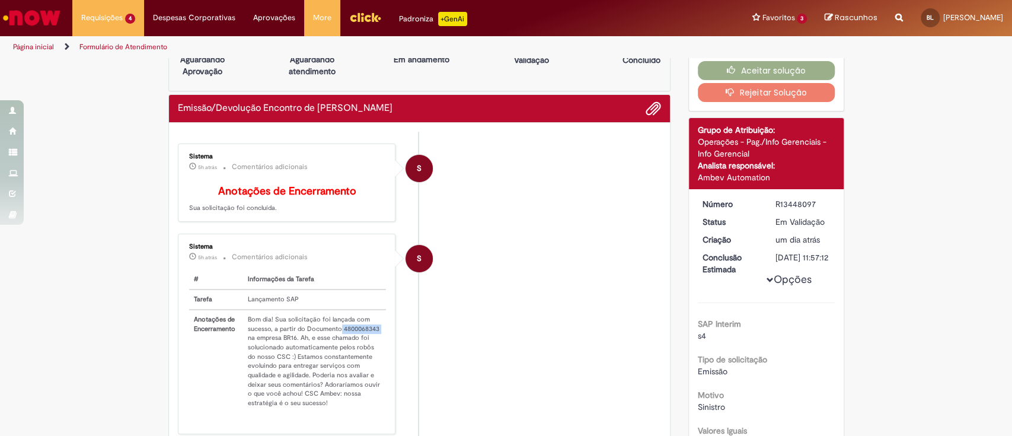
scroll to position [0, 0]
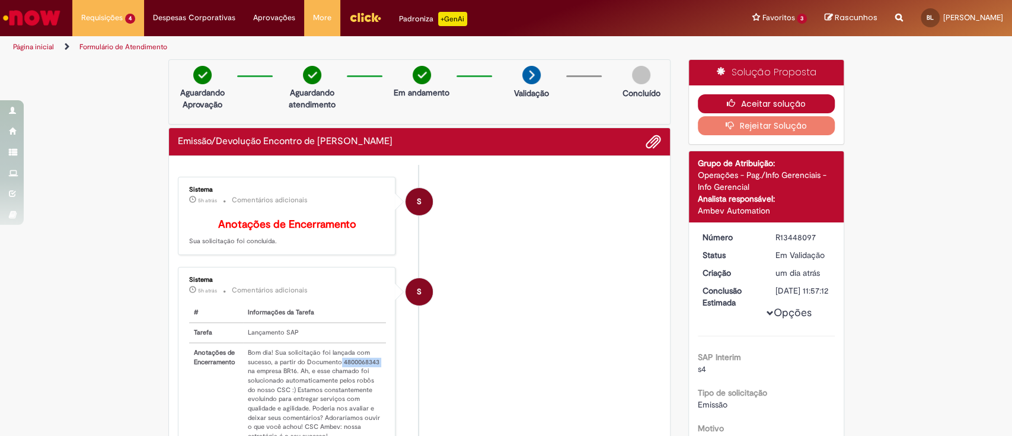
click at [735, 109] on button "Aceitar solução" at bounding box center [766, 103] width 137 height 19
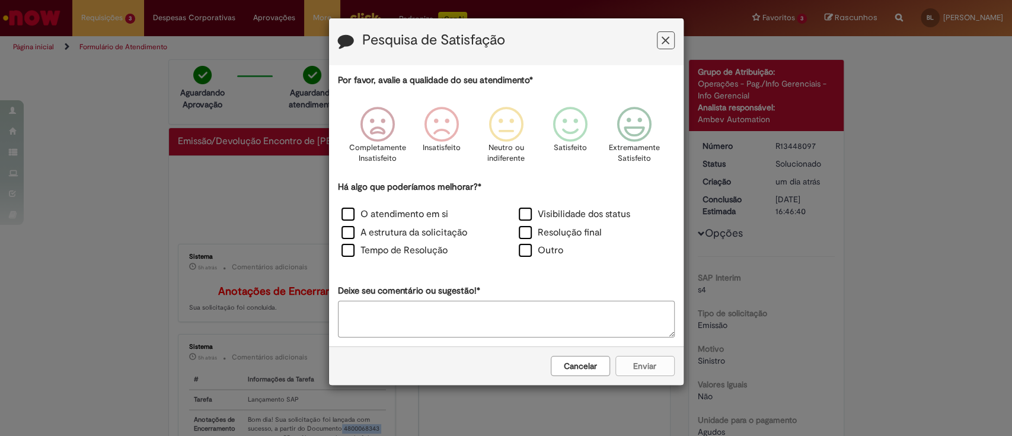
click at [670, 39] on button "Feedback" at bounding box center [666, 40] width 18 height 18
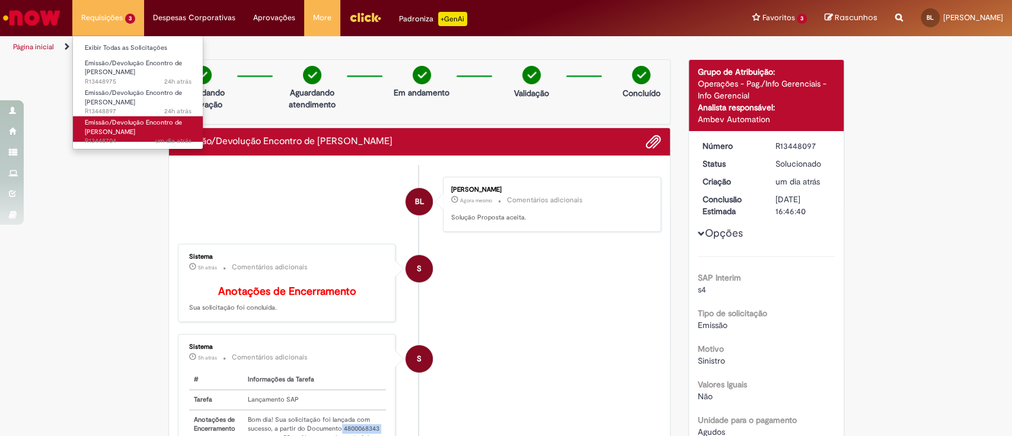
click at [142, 129] on link "Emissão/Devolução Encontro de Contas Fornecedor um dia atrás um dia atrás R1344…" at bounding box center [138, 129] width 130 height 26
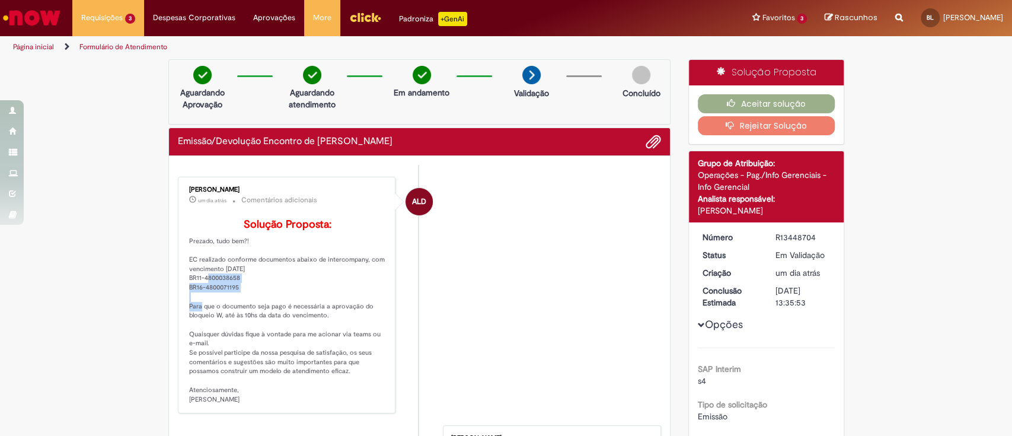
drag, startPoint x: 236, startPoint y: 301, endPoint x: 176, endPoint y: 297, distance: 60.1
click at [181, 297] on div "Andressa Luiza Da Silva um dia atrás um dia atrás Comentários adicionais Soluçã…" at bounding box center [286, 295] width 211 height 230
click at [767, 253] on dd "Em Validação" at bounding box center [803, 255] width 73 height 12
click at [563, 288] on li "ALD Andressa Luiza Da Silva um dia atrás um dia atrás Comentários adicionais So…" at bounding box center [420, 295] width 484 height 237
click at [799, 96] on button "Aceitar solução" at bounding box center [766, 103] width 137 height 19
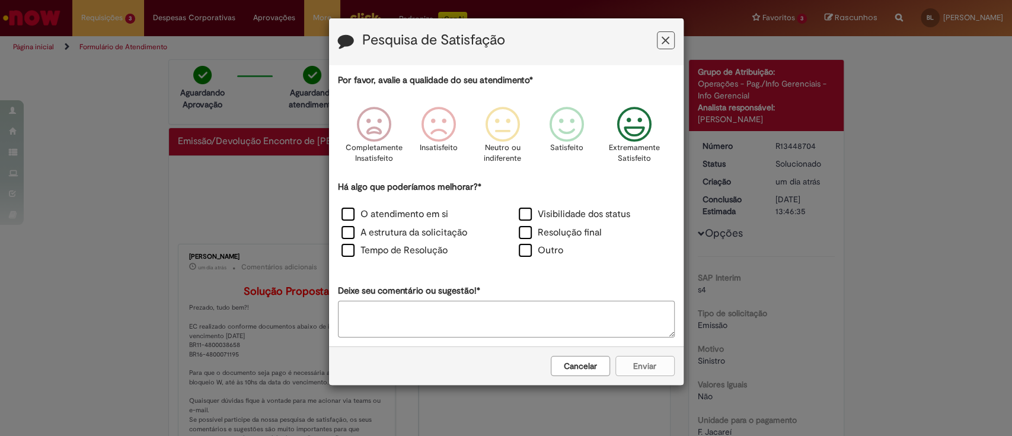
click at [628, 125] on icon "Feedback" at bounding box center [634, 125] width 44 height 36
click at [556, 231] on label "Resolução final" at bounding box center [560, 233] width 83 height 14
click at [655, 366] on button "Enviar" at bounding box center [645, 366] width 59 height 20
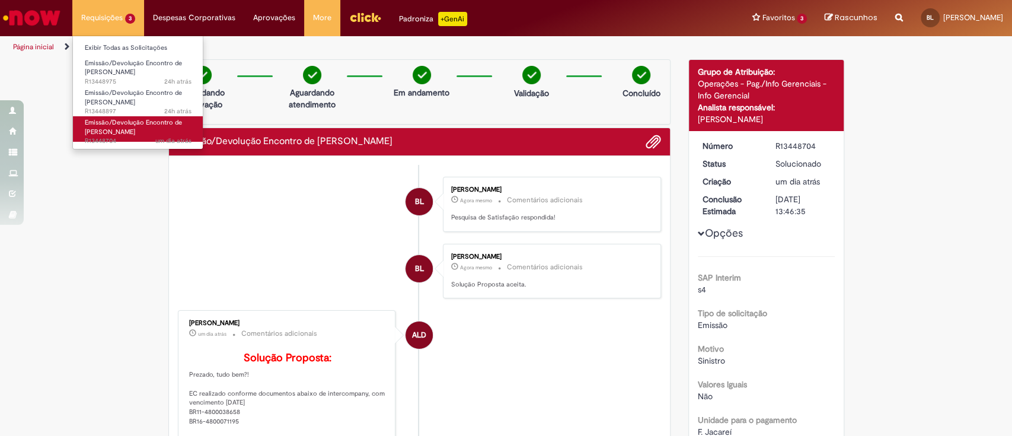
click at [125, 128] on span "Emissão/Devolução Encontro de [PERSON_NAME]" at bounding box center [133, 127] width 97 height 18
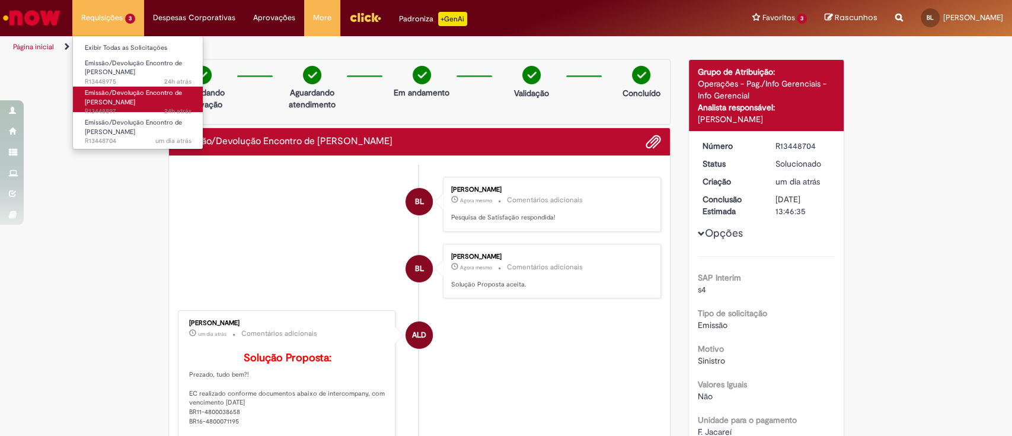
click at [134, 97] on span "Emissão/Devolução Encontro de [PERSON_NAME]" at bounding box center [133, 97] width 97 height 18
click at [125, 100] on span "Emissão/Devolução Encontro de [PERSON_NAME]" at bounding box center [133, 97] width 97 height 18
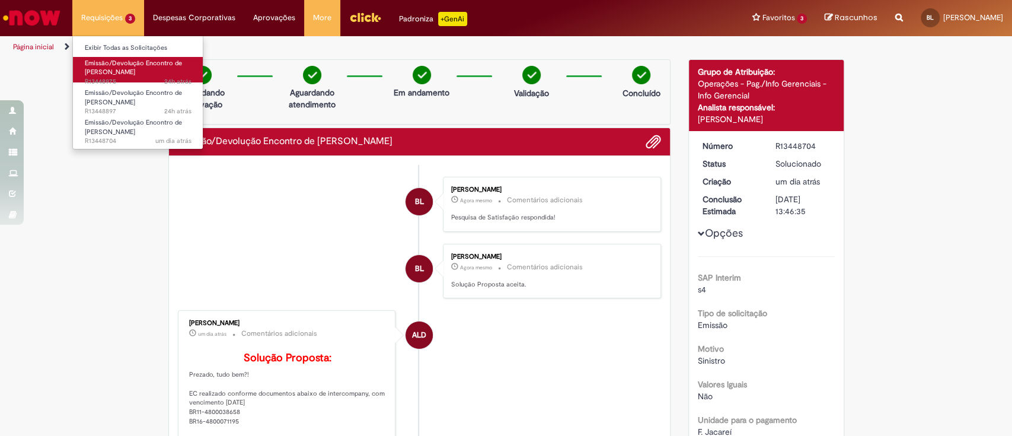
click at [128, 67] on link "Emissão/Devolução Encontro de Contas Fornecedor 24h atrás 24 horas atrás R13448…" at bounding box center [138, 70] width 130 height 26
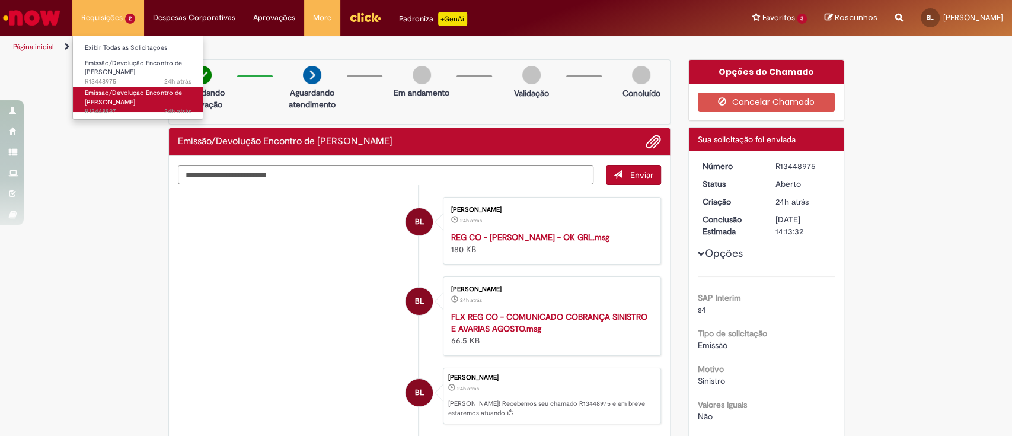
click at [130, 93] on span "Emissão/Devolução Encontro de [PERSON_NAME]" at bounding box center [133, 97] width 97 height 18
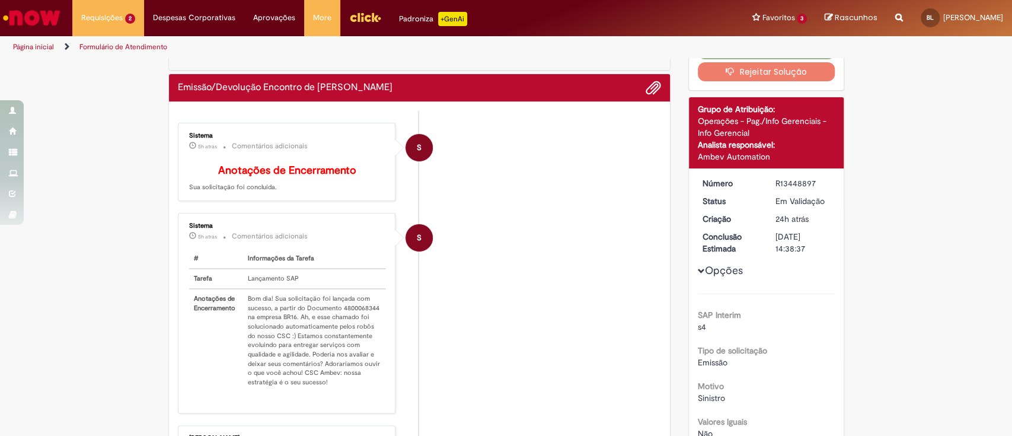
scroll to position [79, 0]
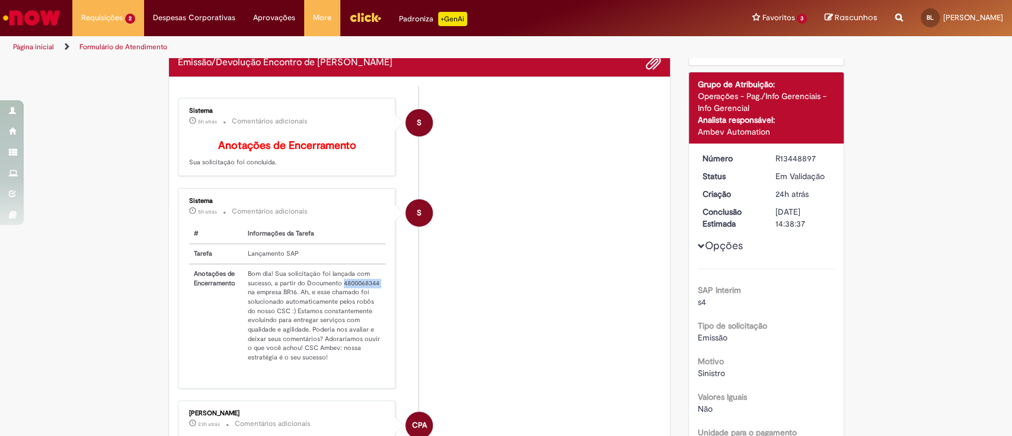
drag, startPoint x: 352, startPoint y: 289, endPoint x: 378, endPoint y: 291, distance: 26.7
click at [378, 291] on td "Bom dia! Sua solicitação foi lançada com sucesso, a partir do Documento 4800068…" at bounding box center [315, 315] width 144 height 103
copy td "4800068344"
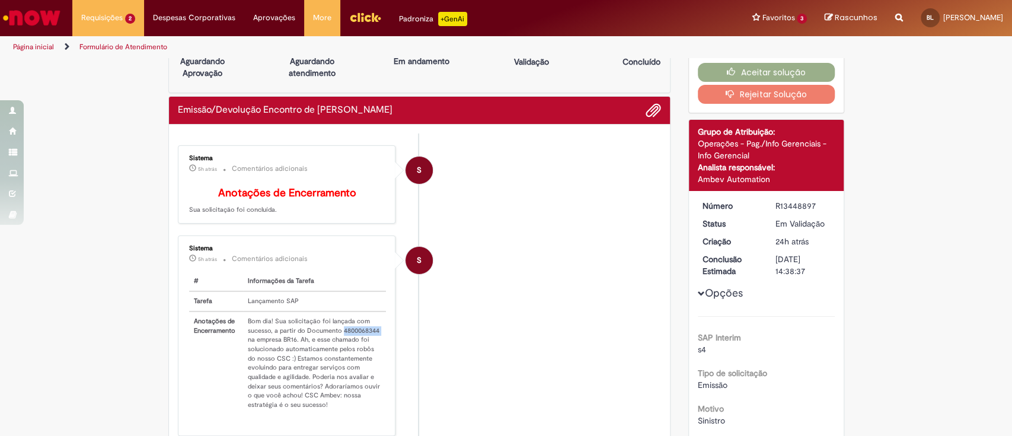
scroll to position [0, 0]
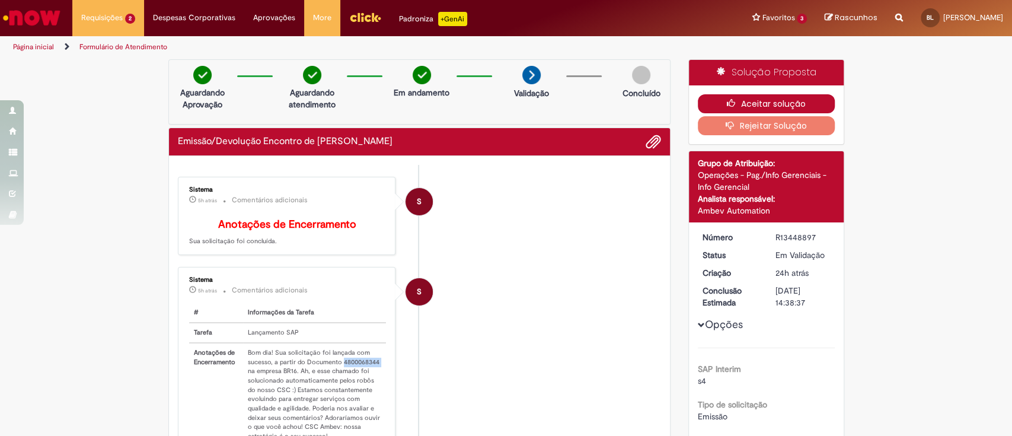
click at [718, 104] on button "Aceitar solução" at bounding box center [766, 103] width 137 height 19
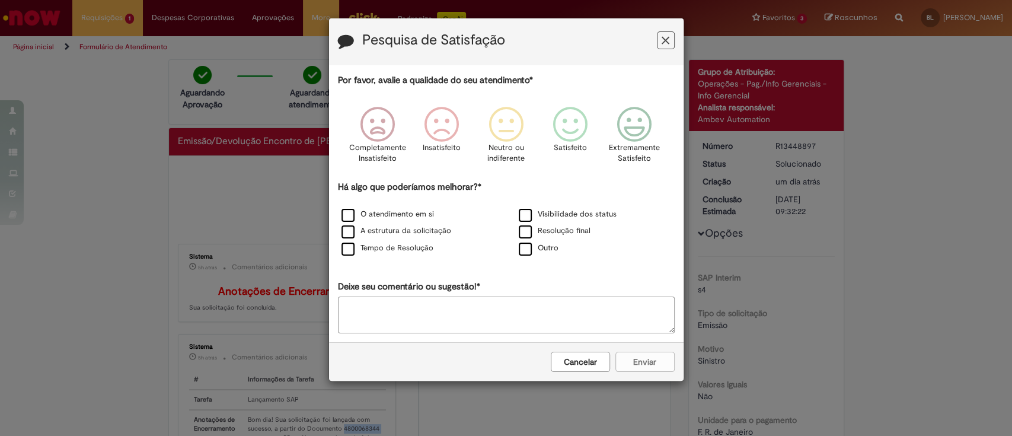
click at [665, 39] on icon "Feedback" at bounding box center [666, 40] width 8 height 12
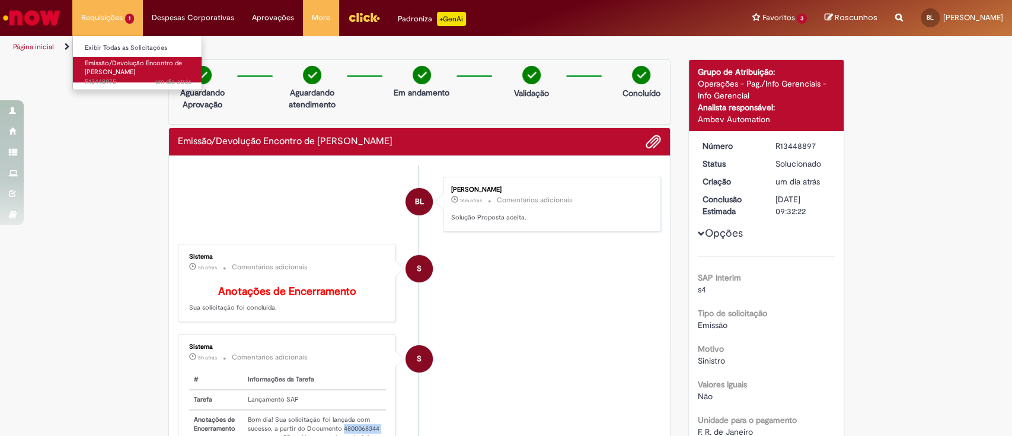
click at [126, 60] on span "Emissão/Devolução Encontro de [PERSON_NAME]" at bounding box center [133, 68] width 97 height 18
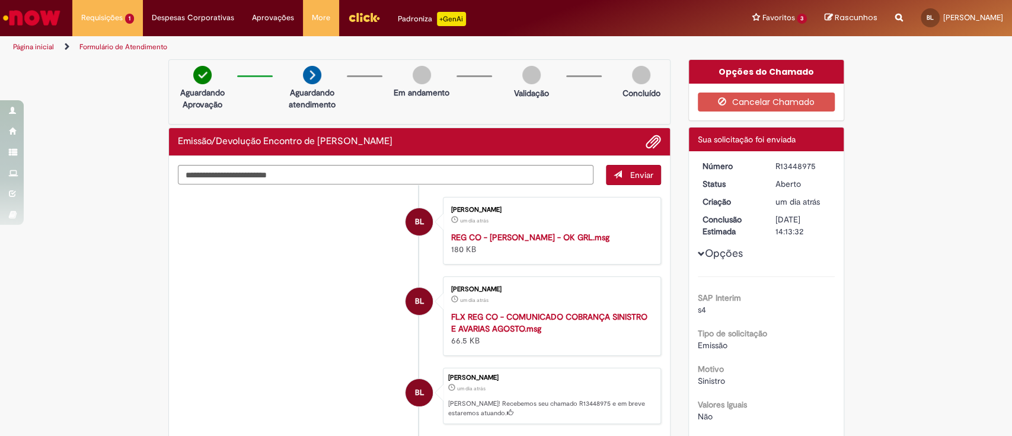
drag, startPoint x: 769, startPoint y: 164, endPoint x: 808, endPoint y: 168, distance: 40.0
click at [808, 168] on div "R13448975" at bounding box center [803, 166] width 55 height 12
copy div "R13448975"
